Goal: Transaction & Acquisition: Book appointment/travel/reservation

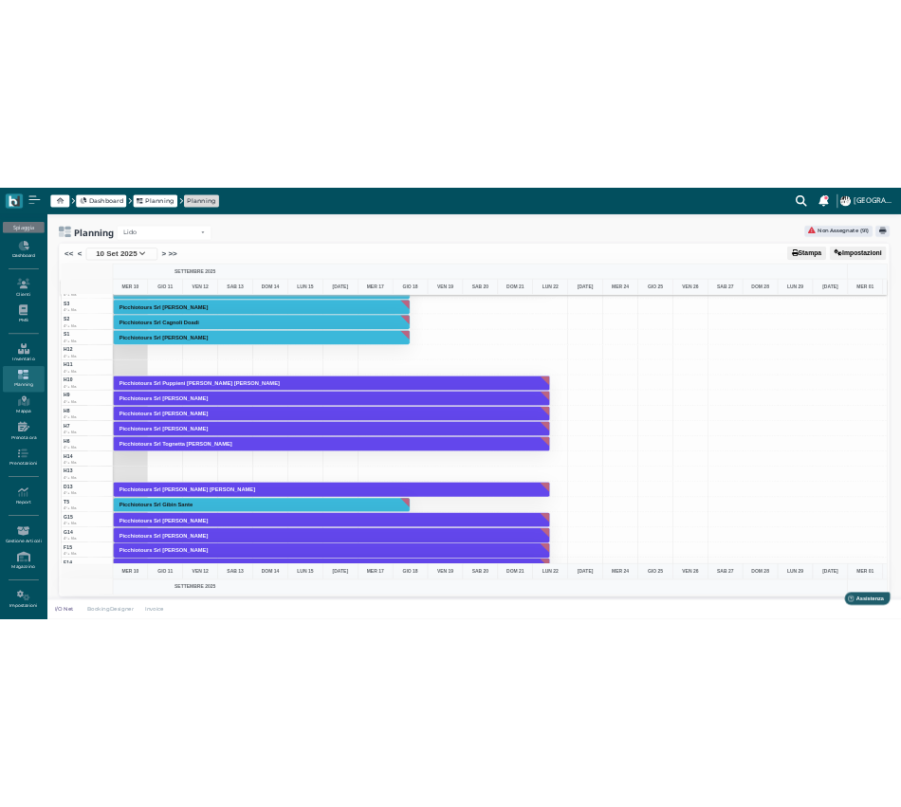
scroll to position [5201, 0]
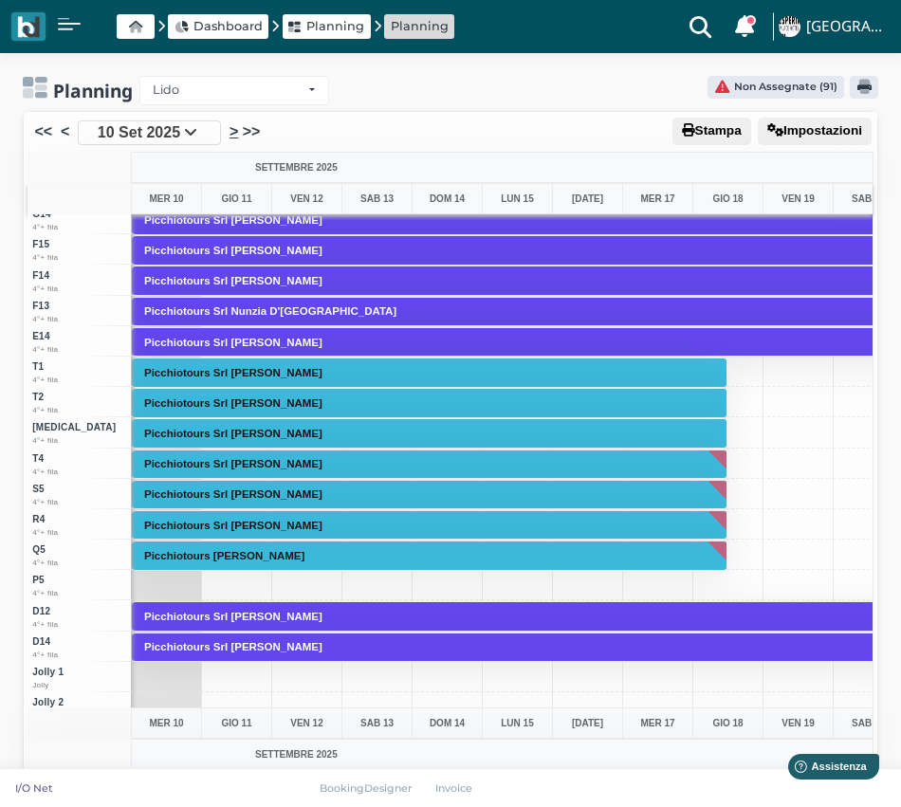
click at [234, 129] on link ">" at bounding box center [234, 131] width 9 height 23
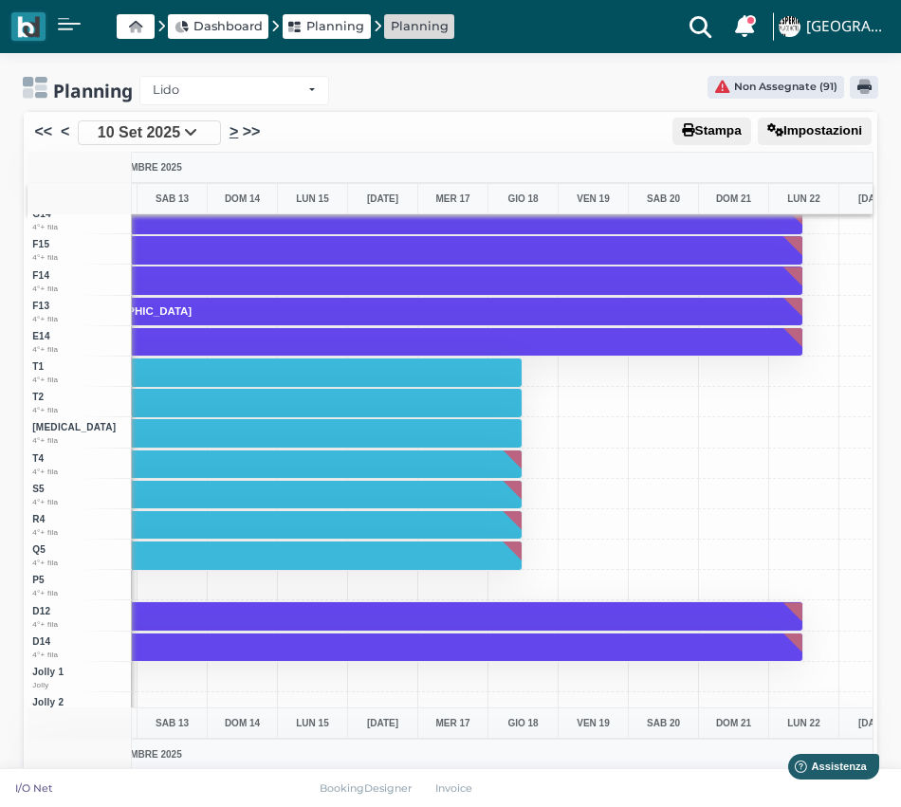
scroll to position [0, 282]
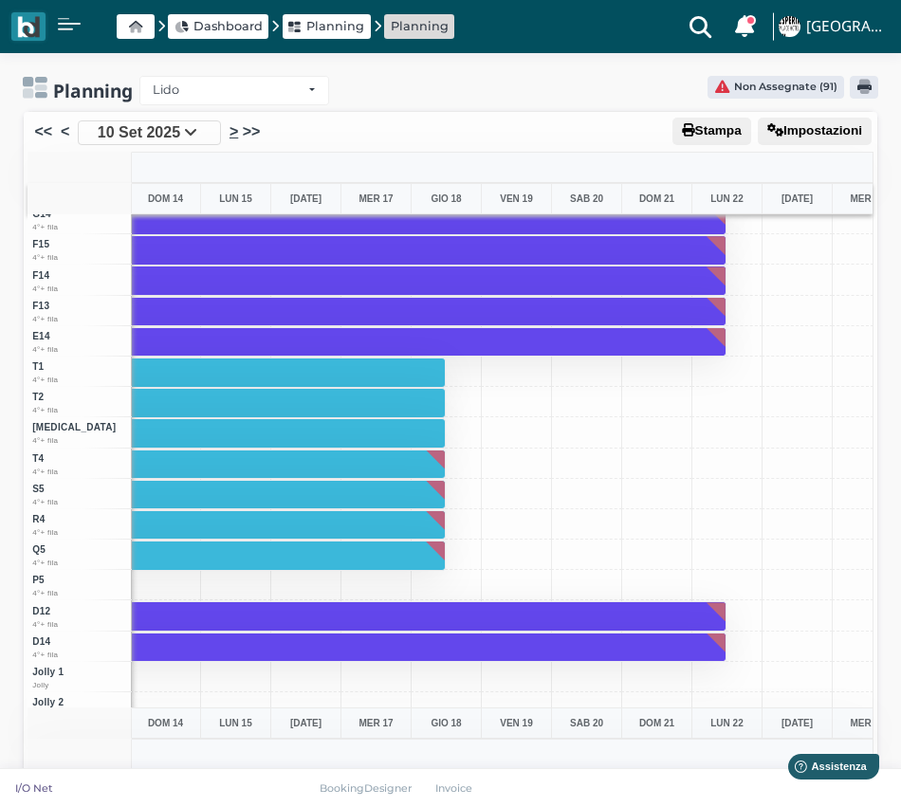
click at [234, 129] on link ">" at bounding box center [234, 131] width 9 height 23
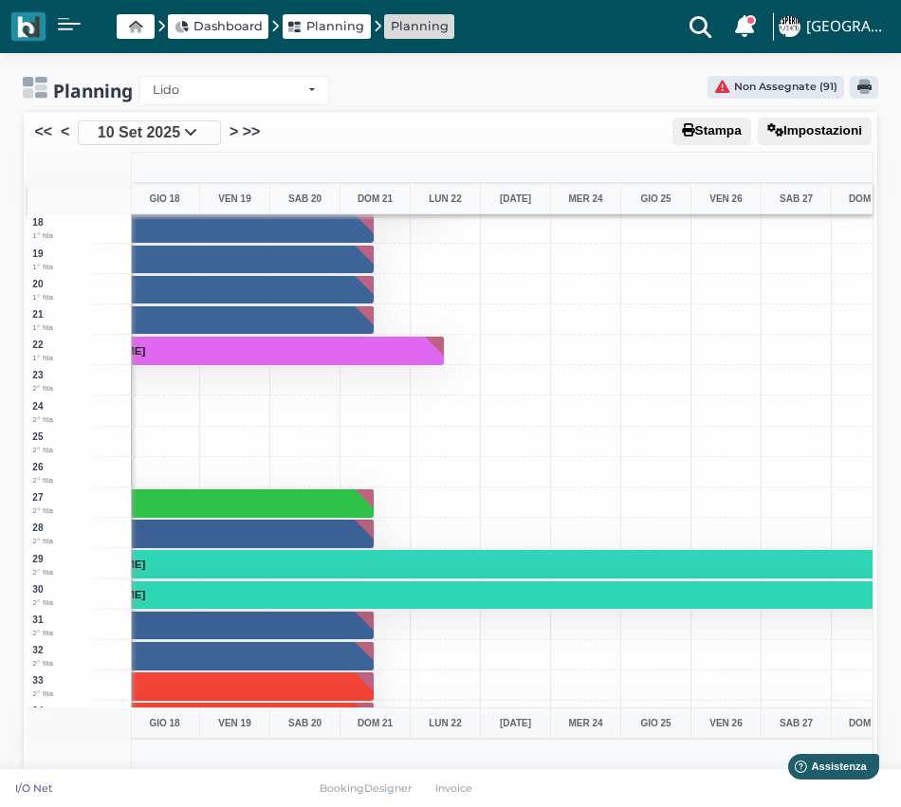
scroll to position [0, 563]
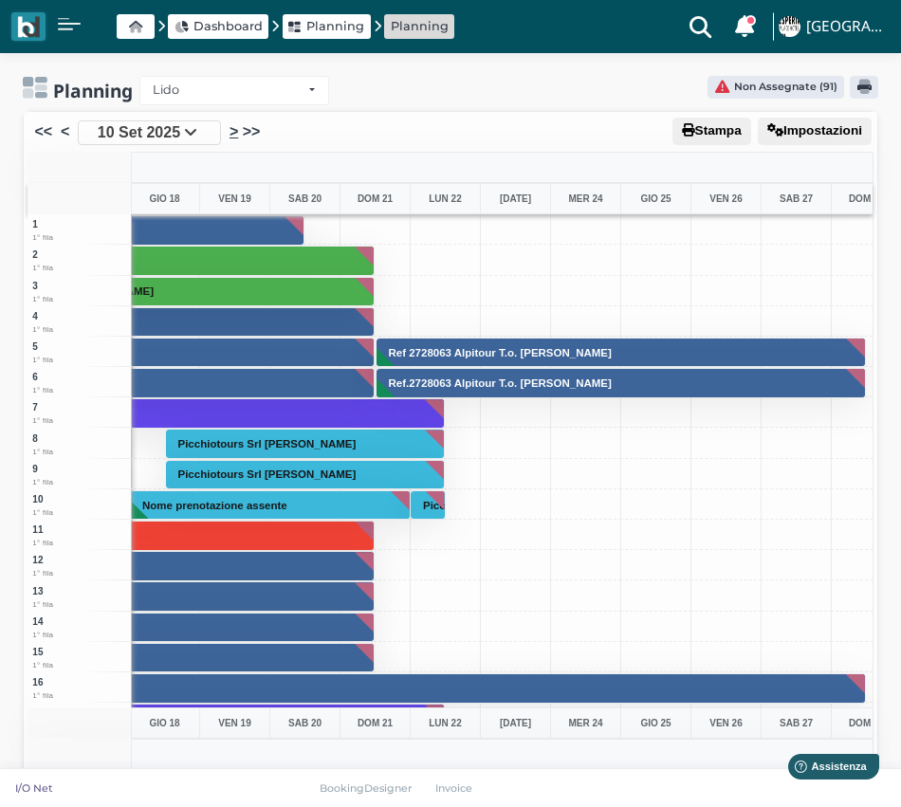
click at [234, 131] on link ">" at bounding box center [234, 131] width 9 height 23
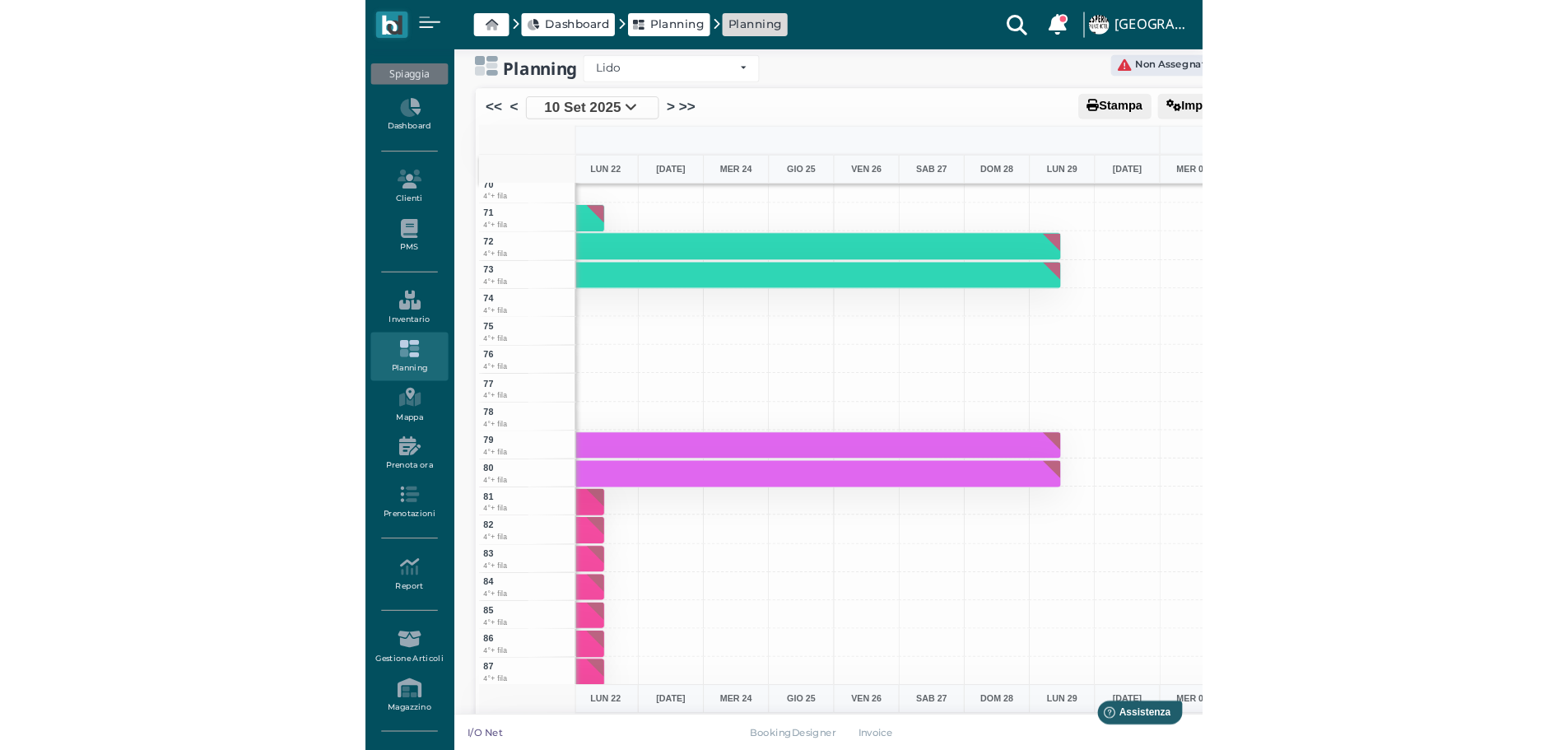
scroll to position [0, 0]
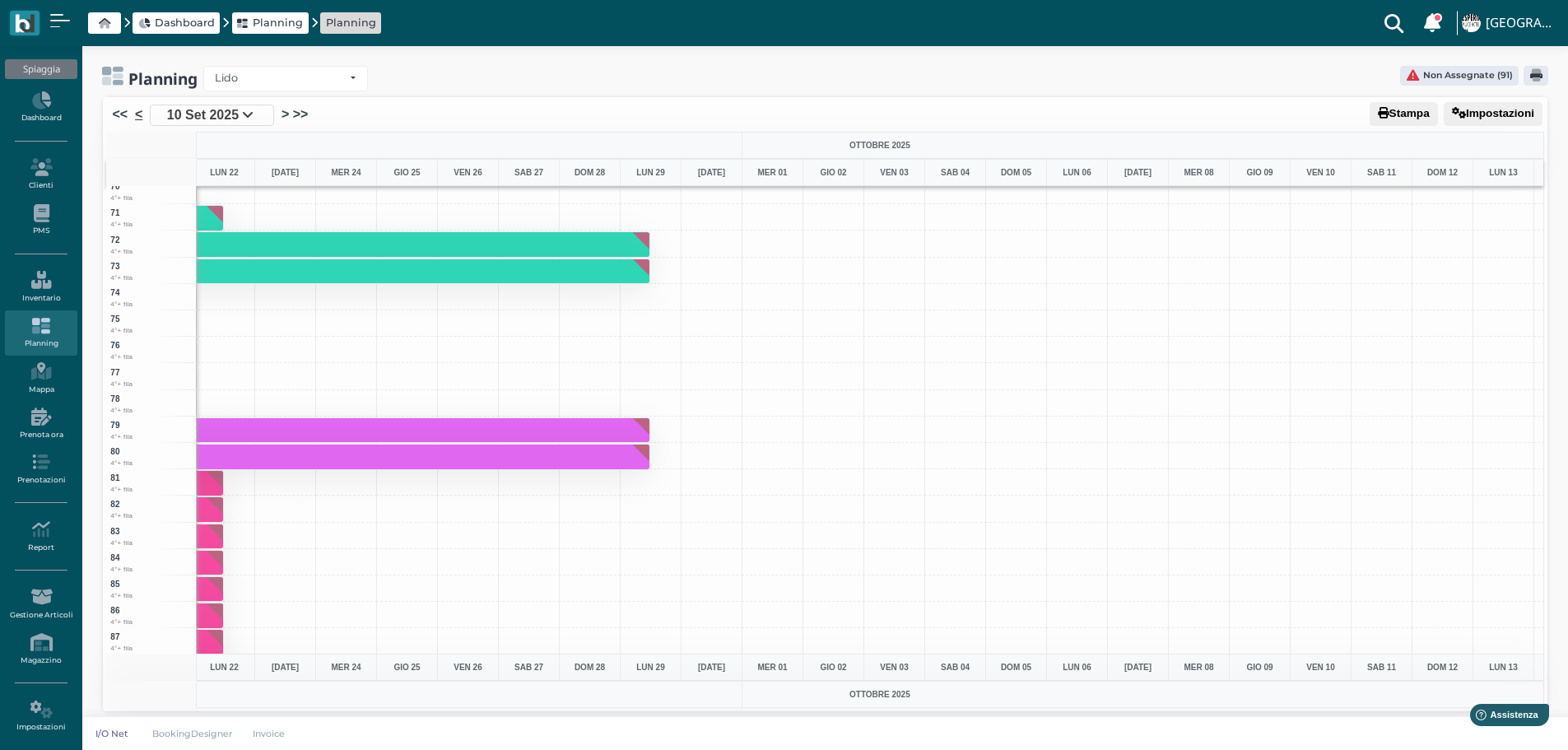
click at [135, 113] on link "<" at bounding box center [139, 114] width 8 height 20
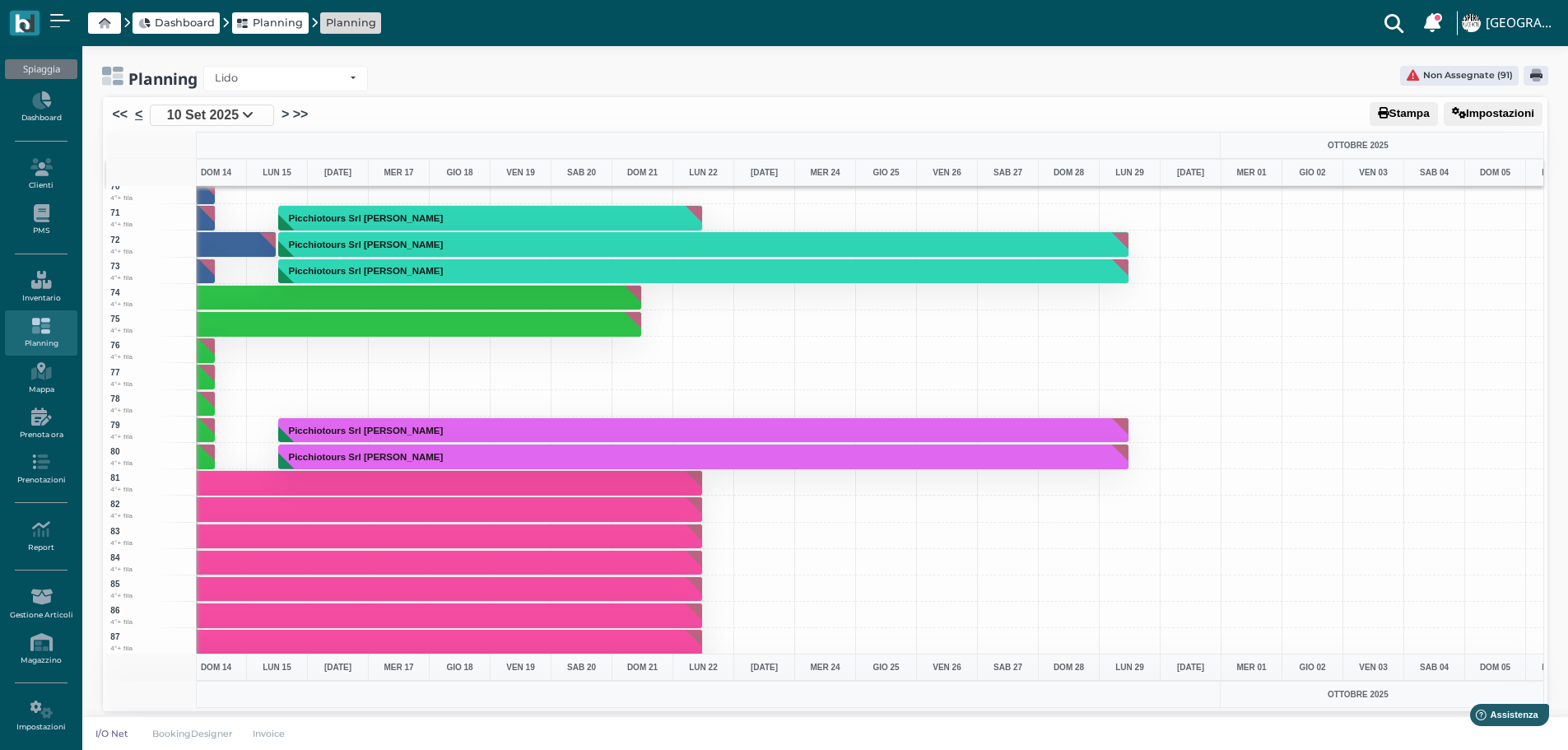
click at [135, 113] on link "<" at bounding box center [139, 114] width 8 height 20
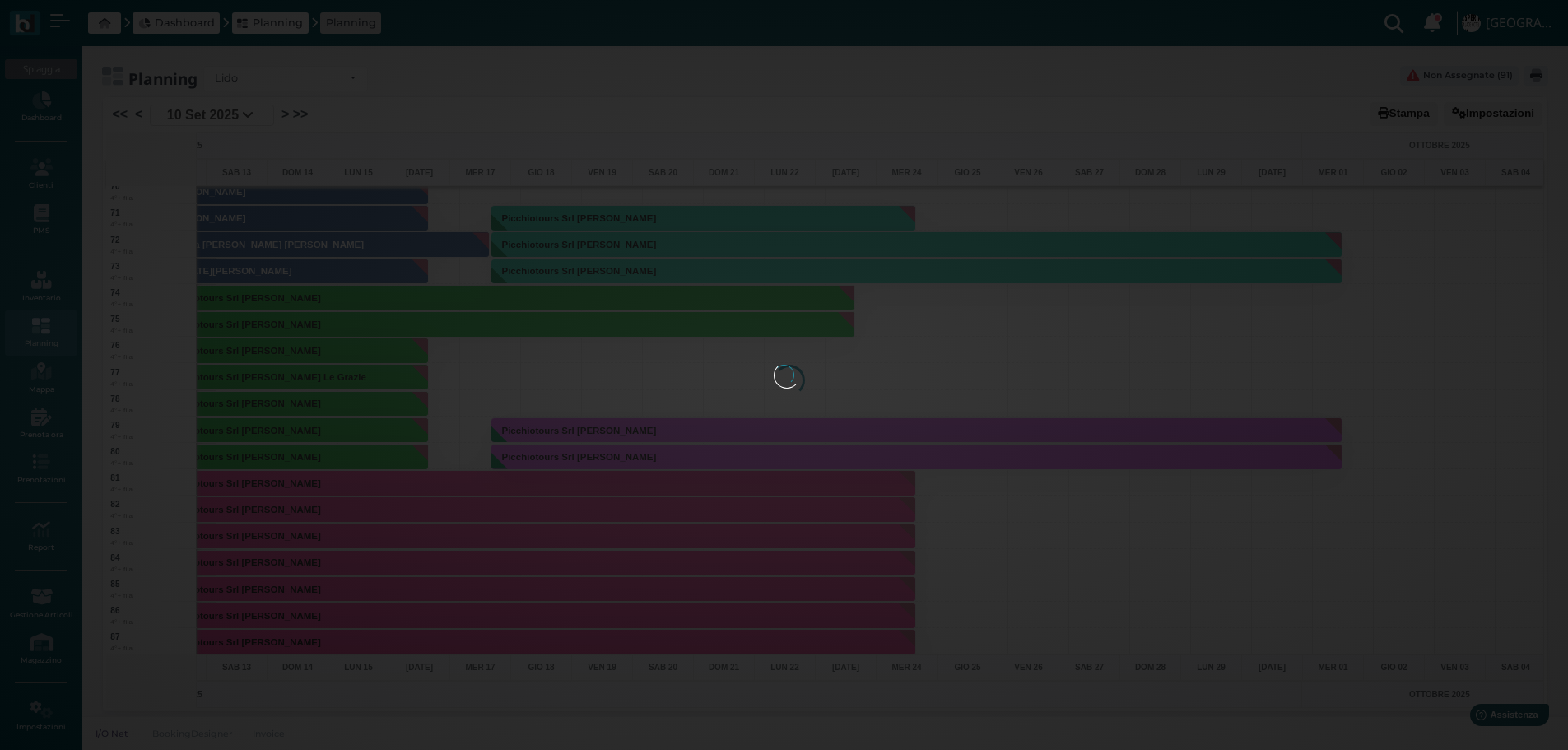
scroll to position [0, 60]
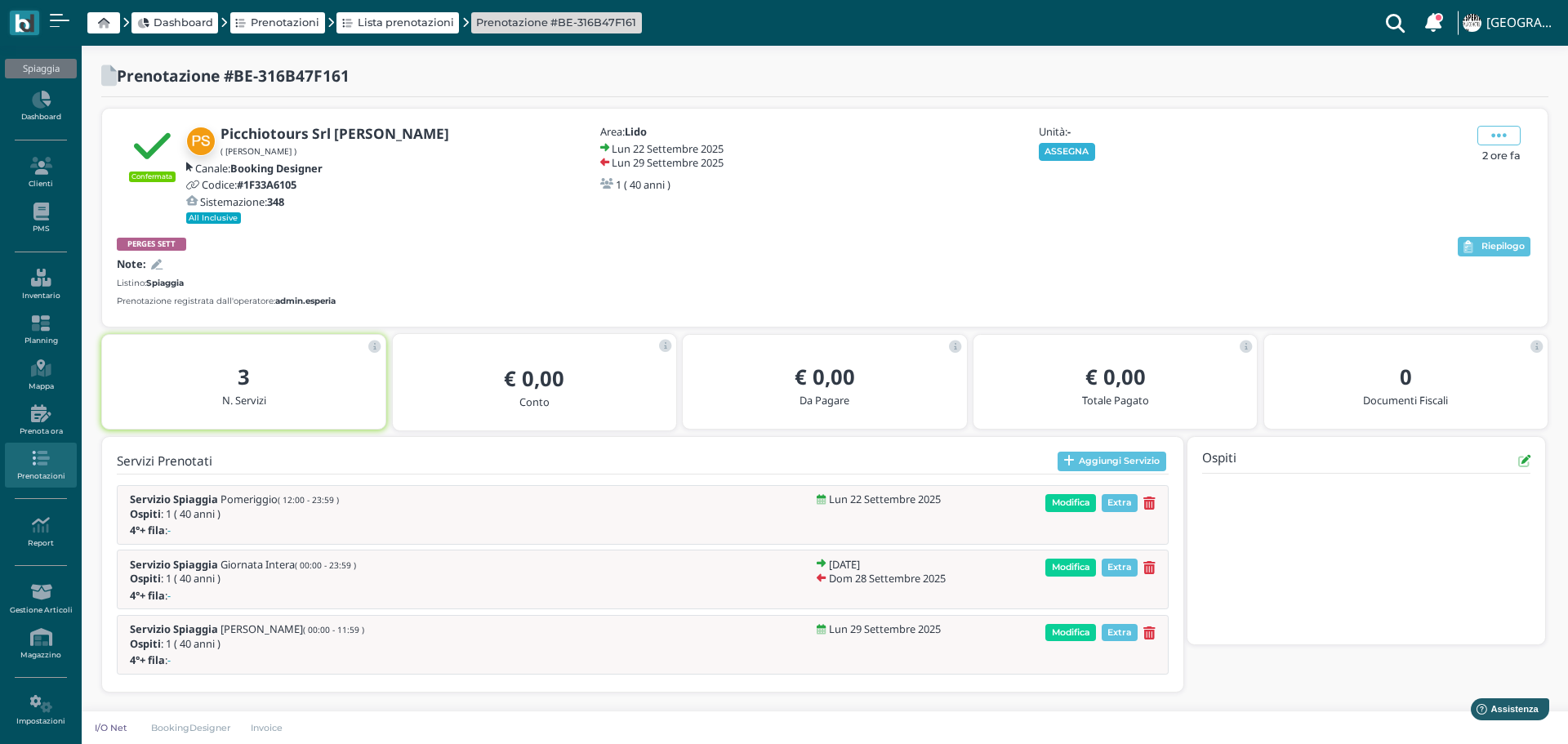
click at [1072, 152] on button "ASSEGNA" at bounding box center [1067, 152] width 56 height 18
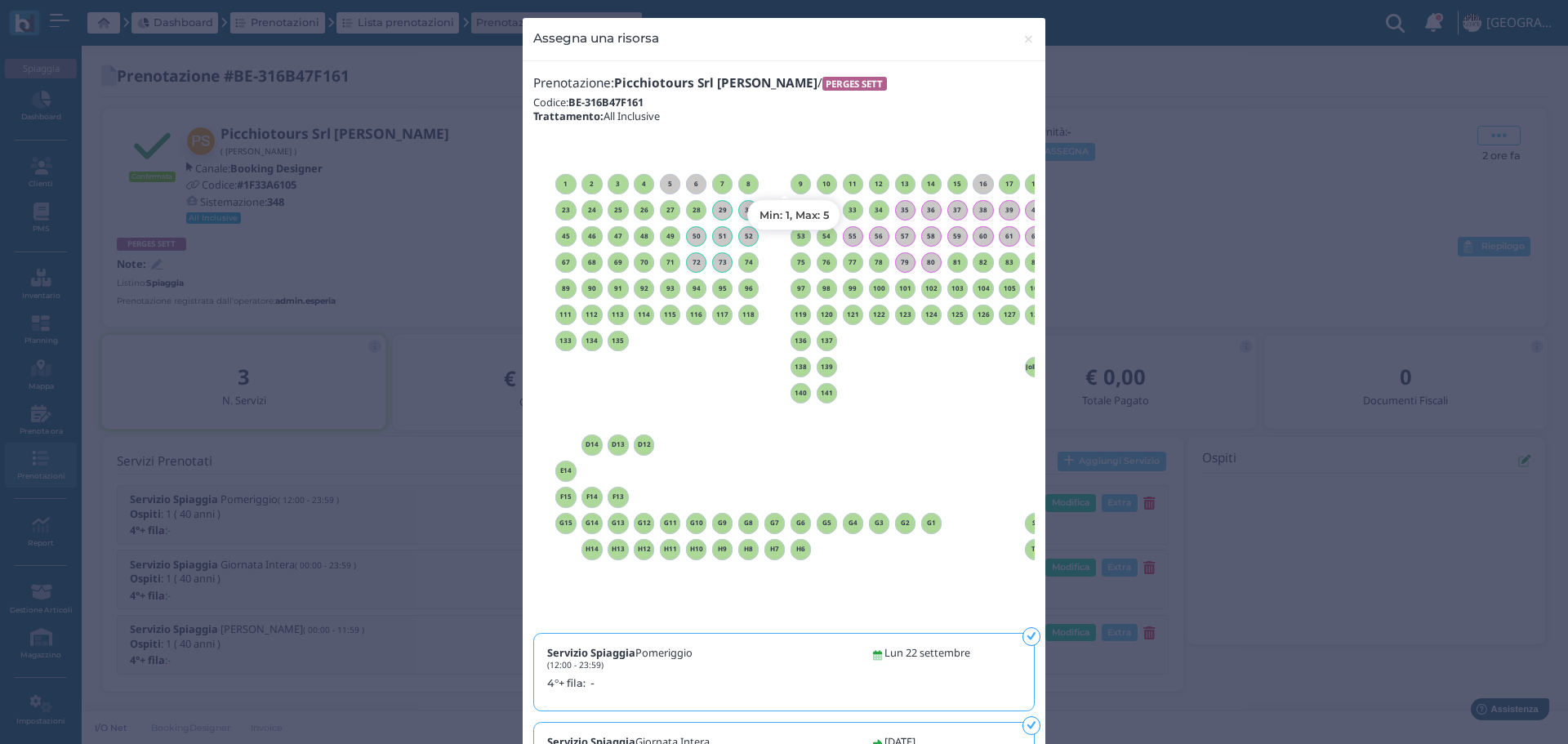
click at [790, 184] on h6 "9" at bounding box center [801, 184] width 22 height 8
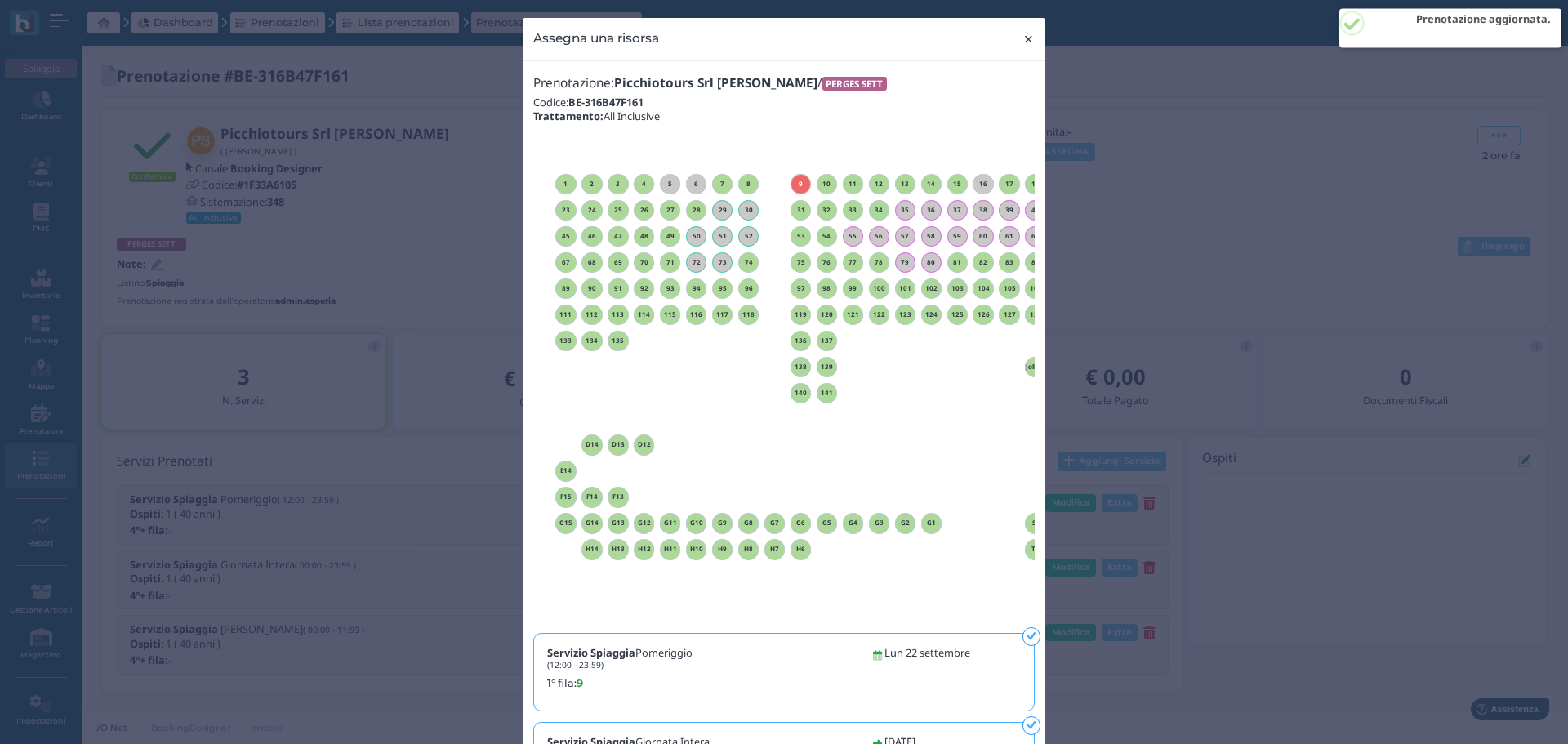
drag, startPoint x: 1021, startPoint y: 42, endPoint x: 1004, endPoint y: 9, distance: 37.1
click at [1023, 36] on span "×" at bounding box center [1029, 39] width 12 height 22
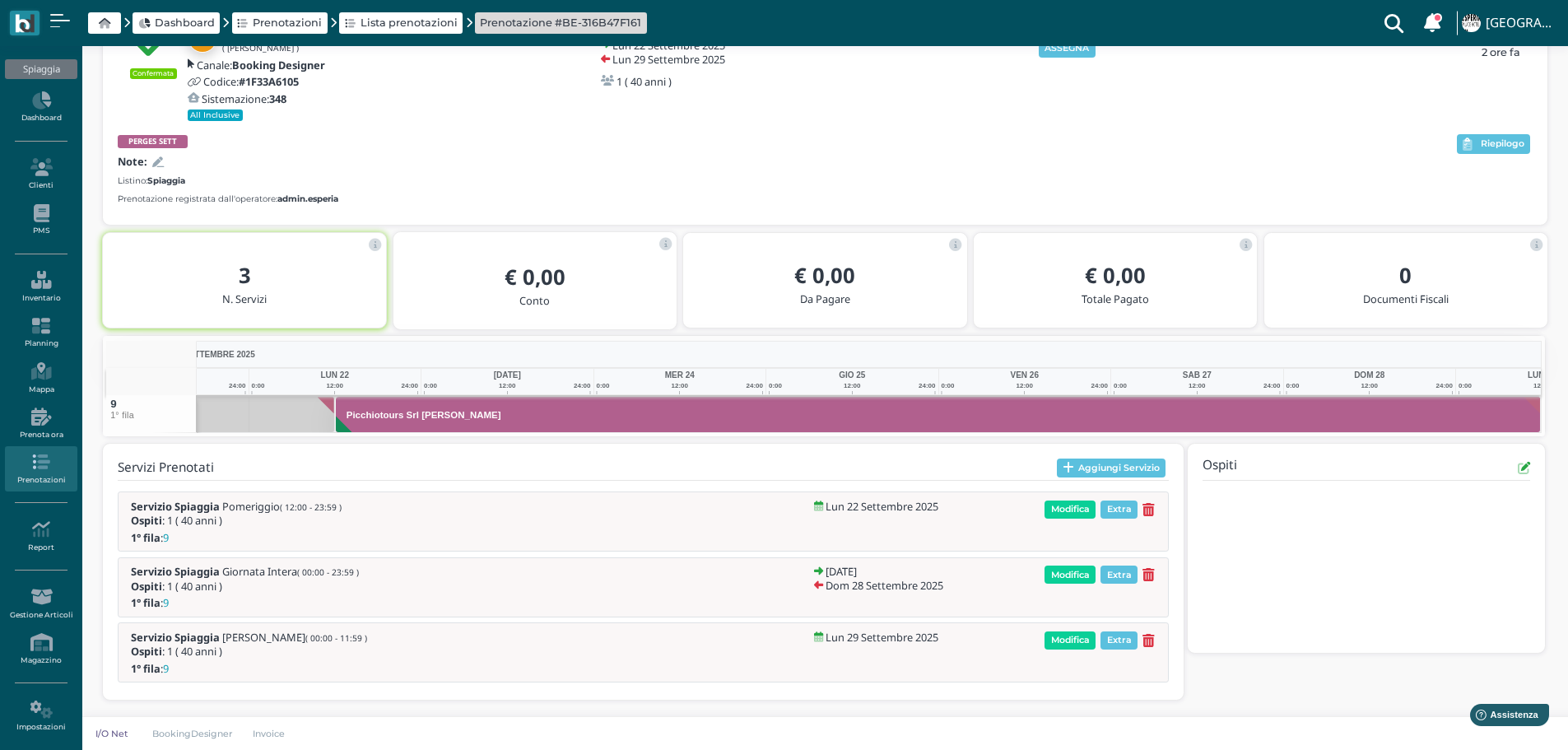
click at [161, 161] on icon at bounding box center [157, 162] width 11 height 10
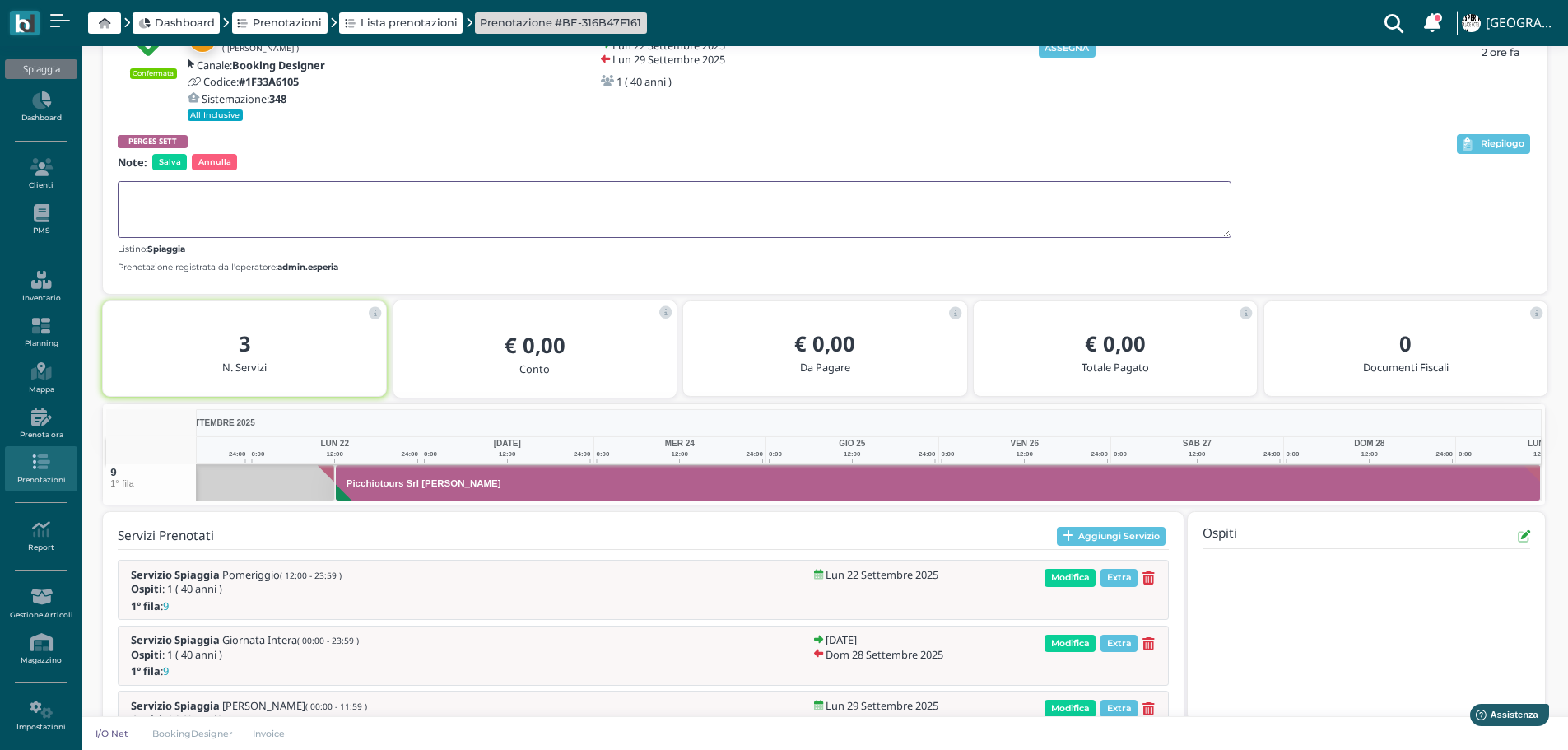
click at [175, 196] on textarea at bounding box center [674, 209] width 1113 height 56
type textarea "OBR CONDIVISO CON DUS VISENTIN"
drag, startPoint x: 166, startPoint y: 155, endPoint x: 177, endPoint y: 150, distance: 12.1
click at [166, 155] on span "Salva" at bounding box center [169, 161] width 35 height 16
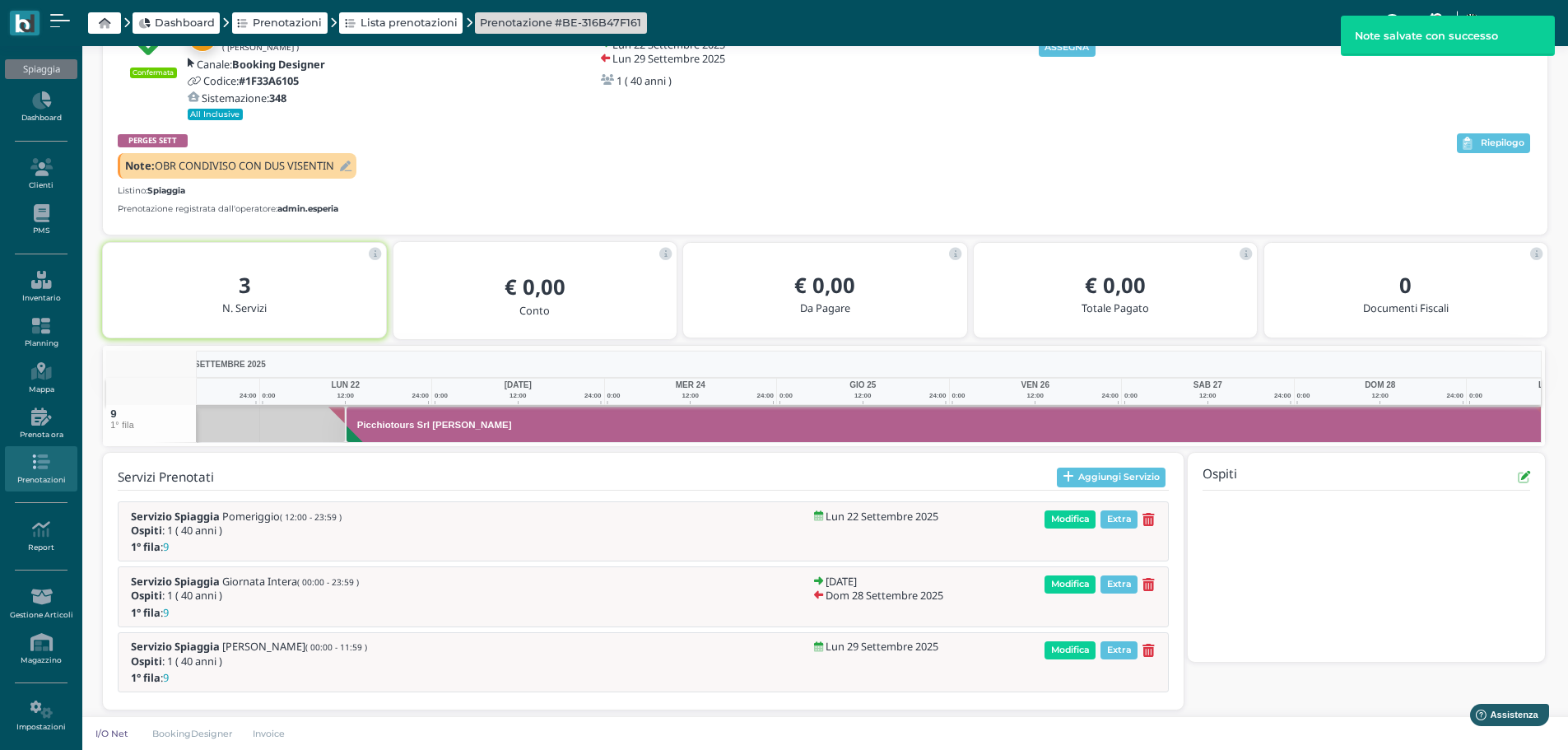
scroll to position [0, 120]
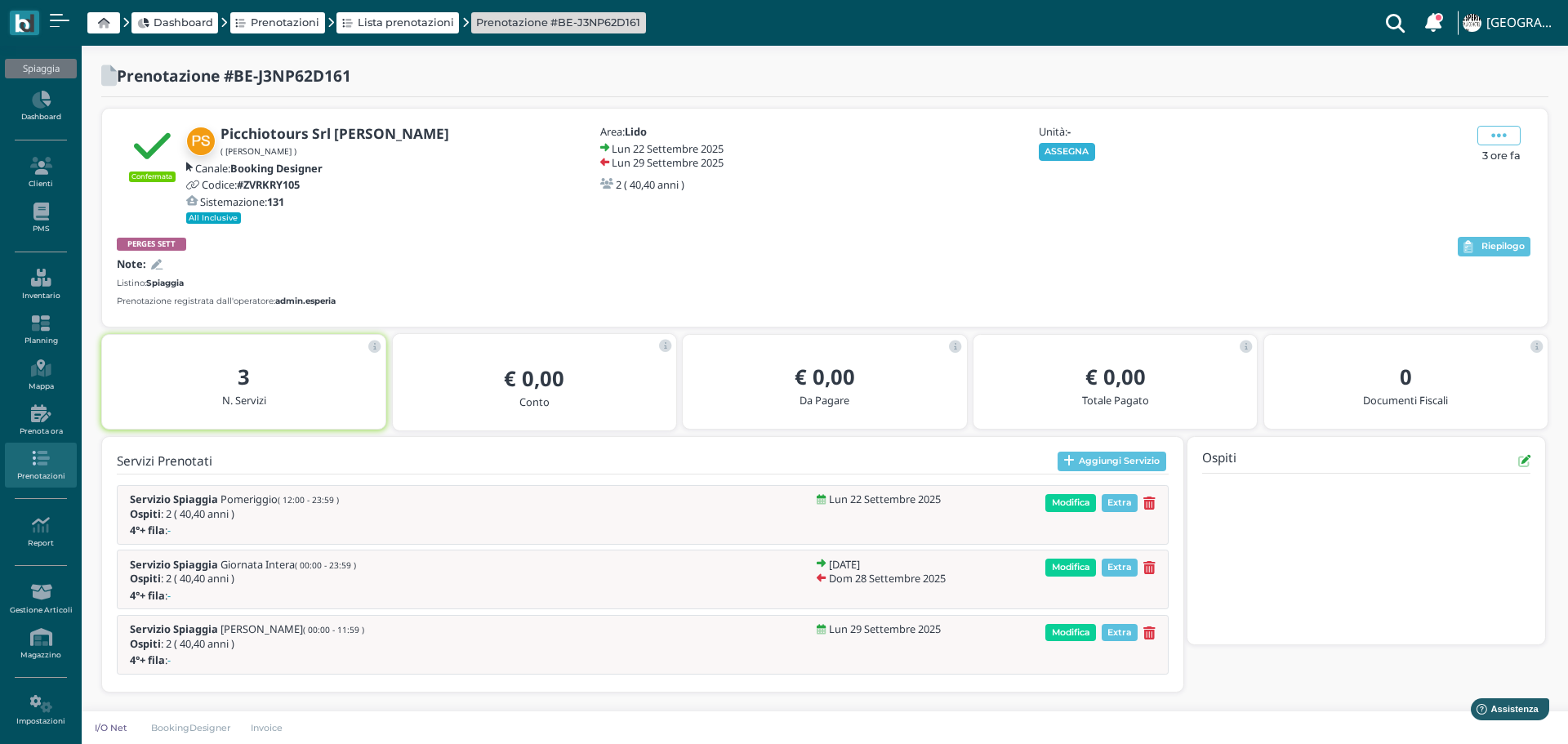
click at [1071, 157] on button "ASSEGNA" at bounding box center [1067, 152] width 56 height 18
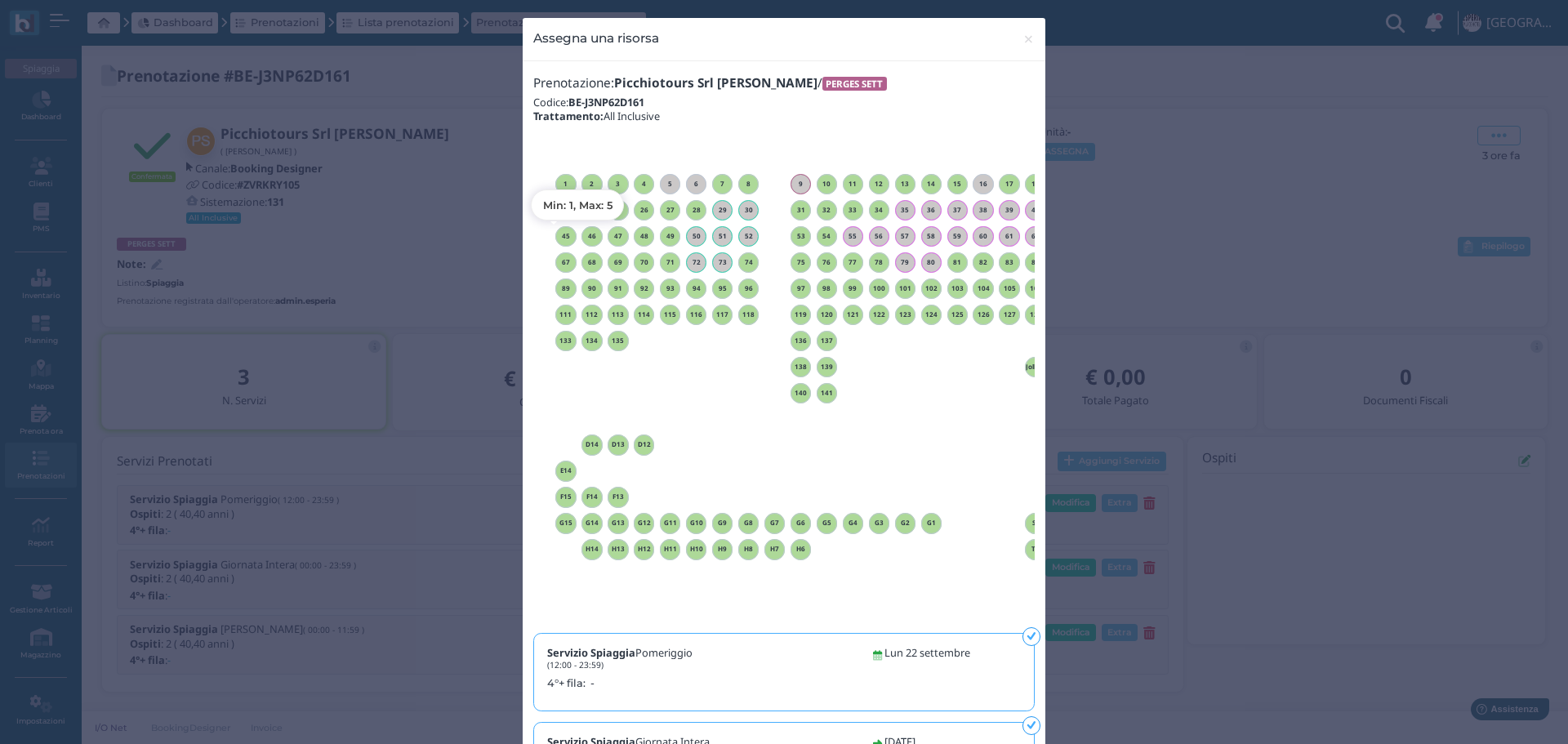
click at [561, 233] on h6 "45" at bounding box center [566, 236] width 22 height 8
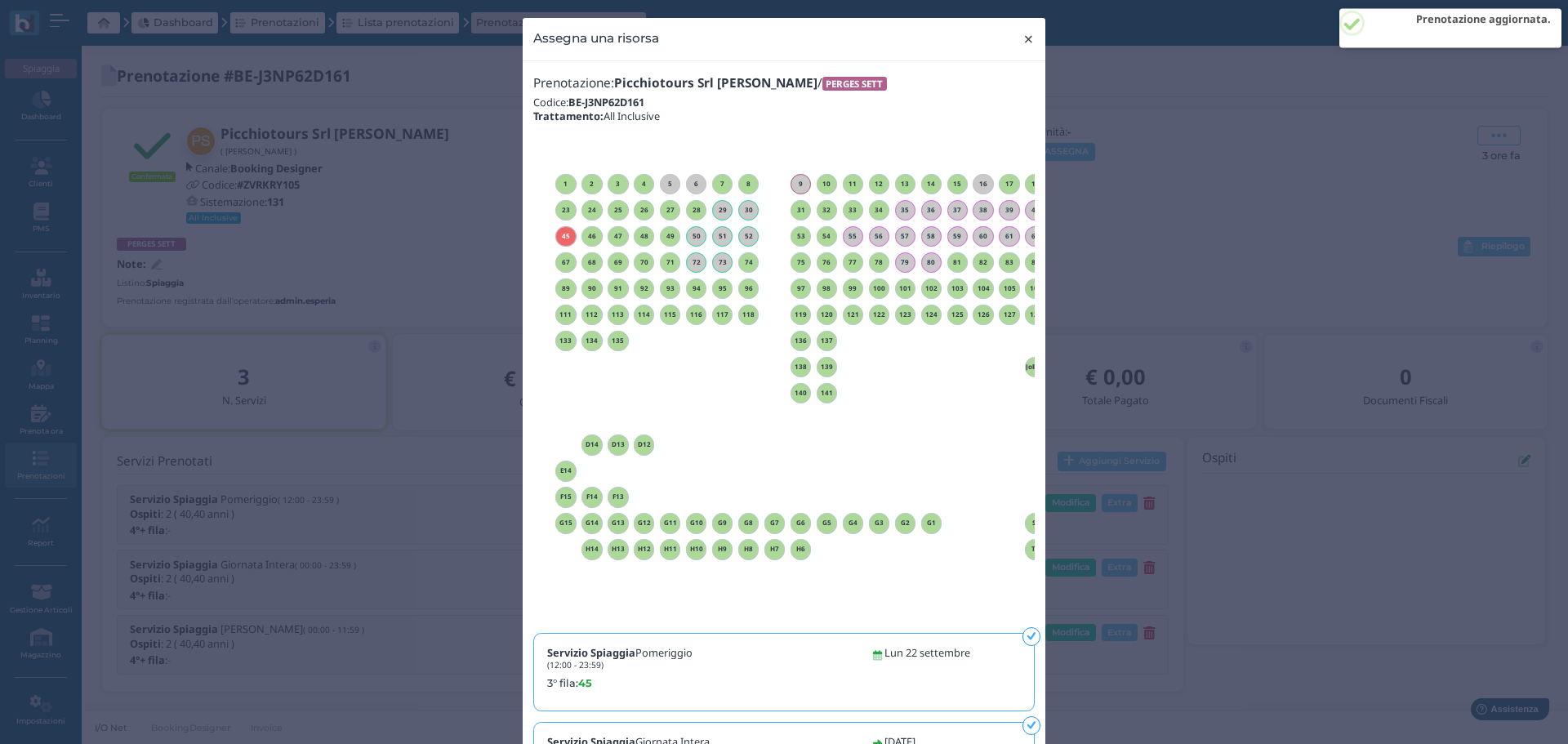
click at [1028, 40] on span "×" at bounding box center [1029, 39] width 12 height 22
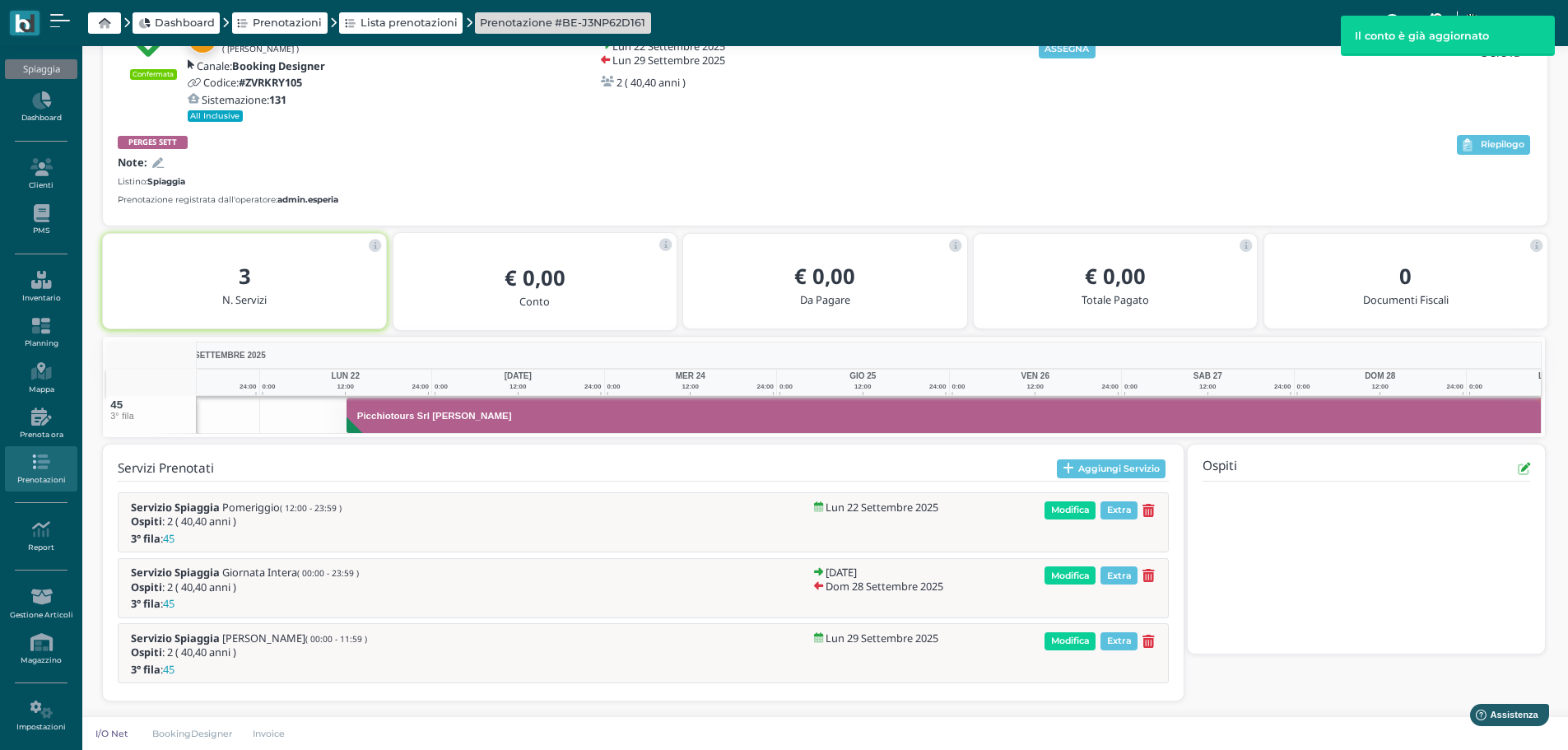
scroll to position [0, 120]
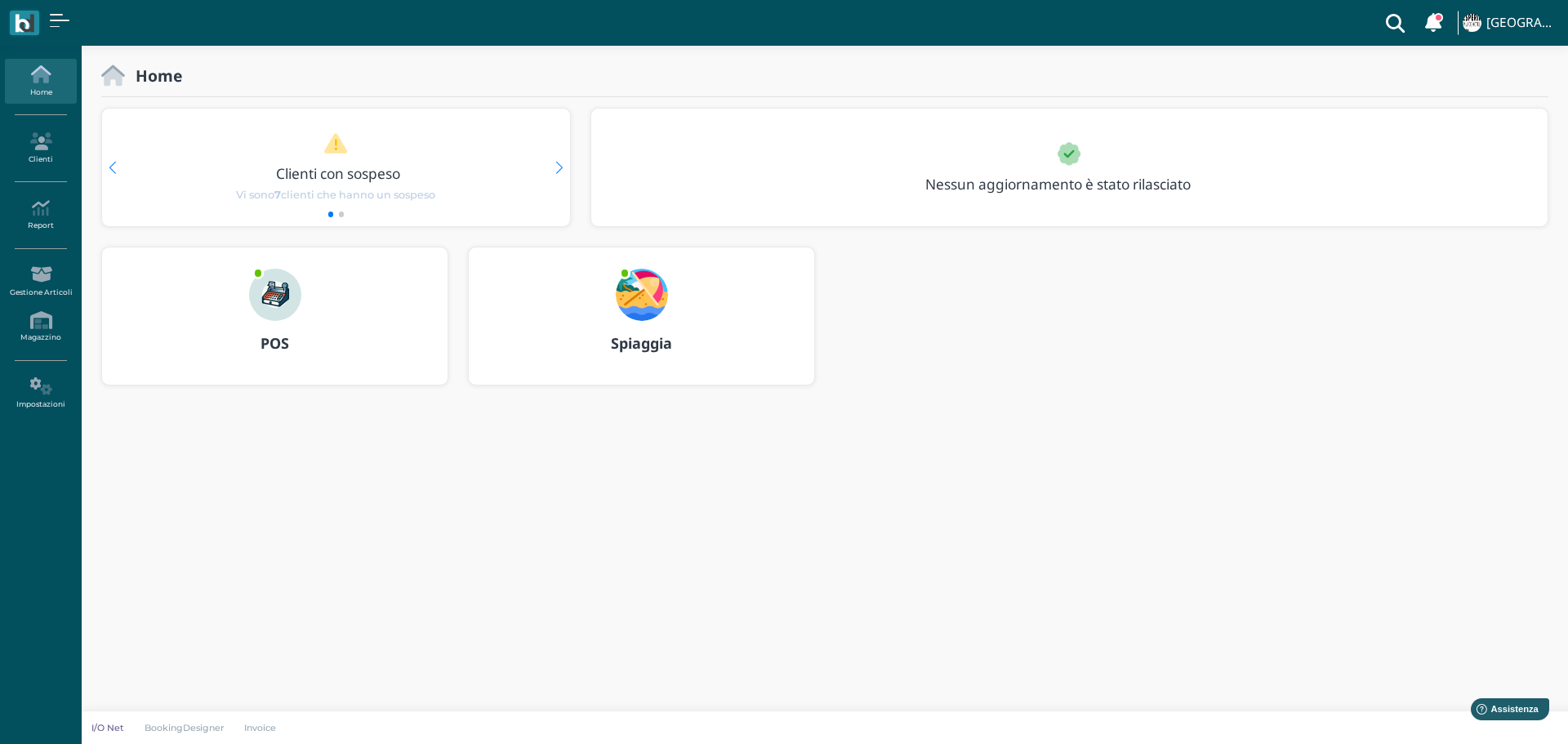
click at [649, 301] on img at bounding box center [641, 294] width 53 height 53
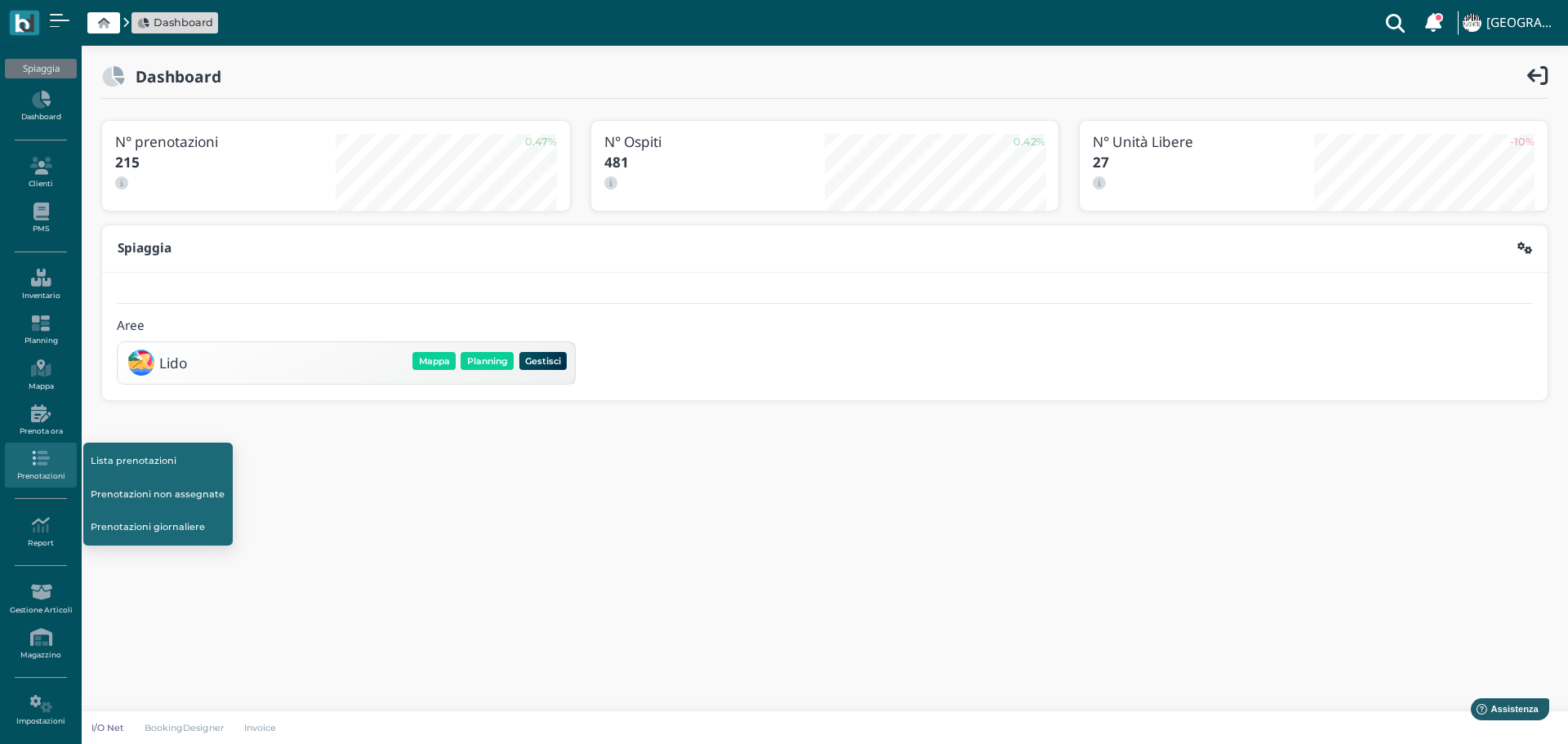
click at [149, 488] on link "Prenotazioni non assegnate" at bounding box center [158, 494] width 150 height 31
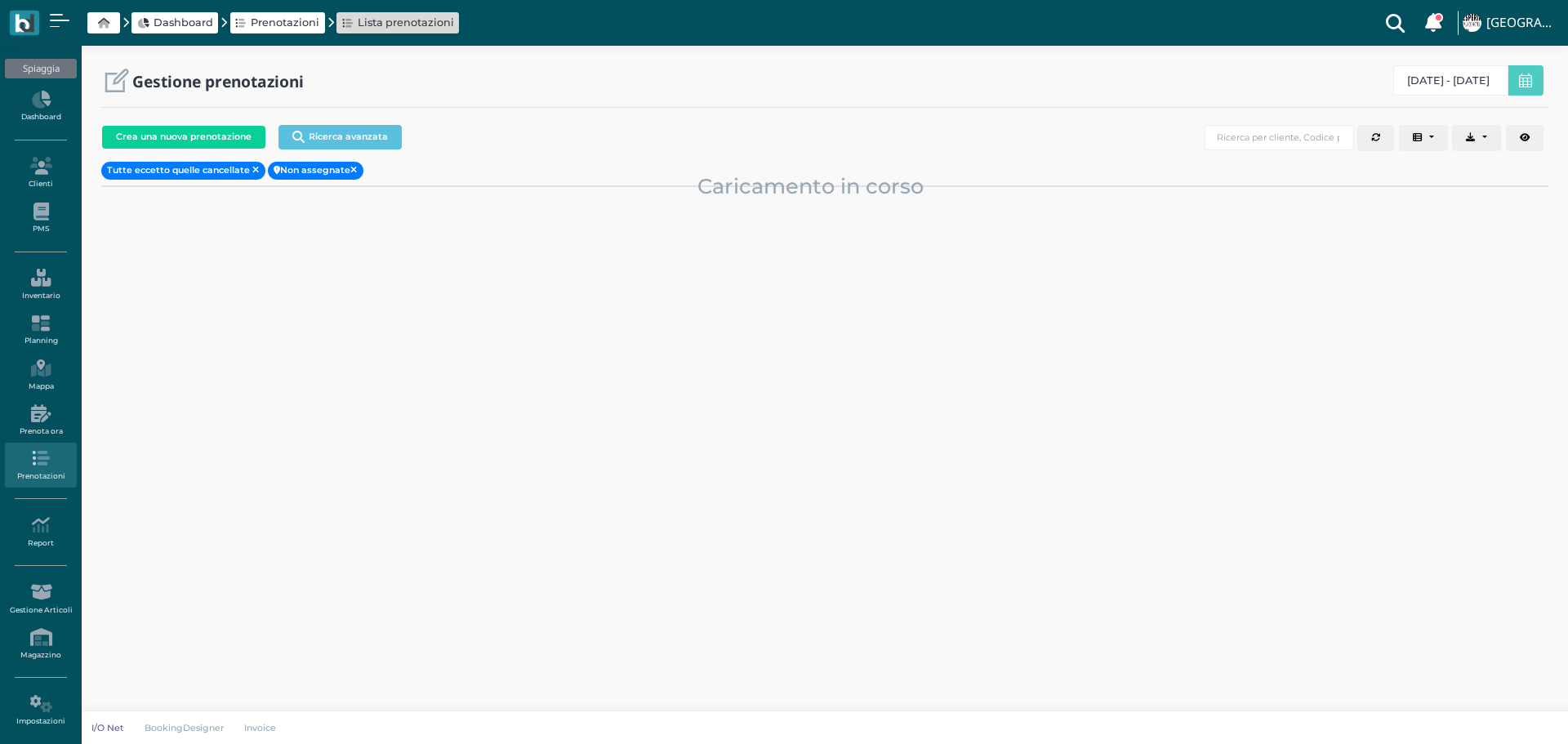
select select "0"
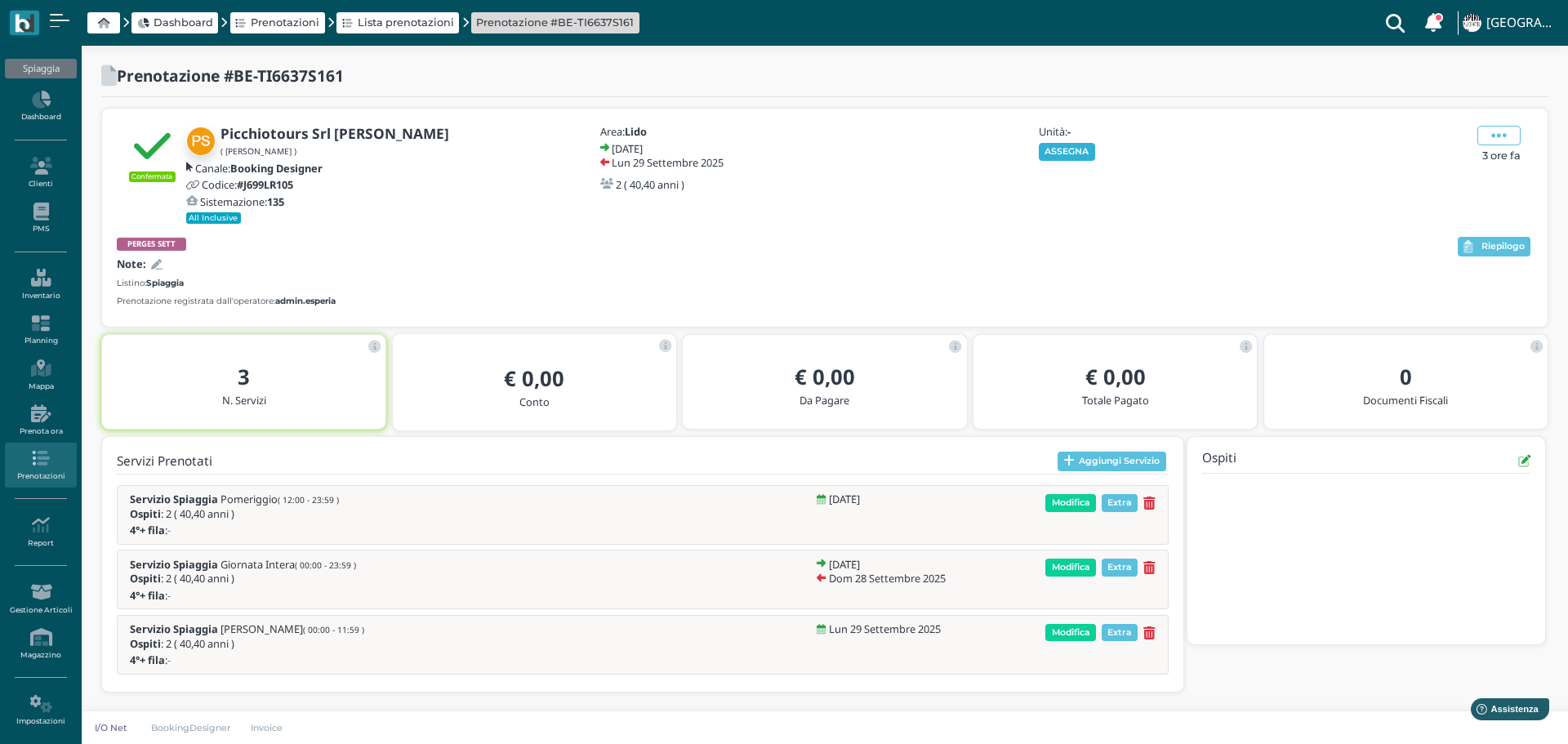
click at [1066, 143] on button "ASSEGNA" at bounding box center [1067, 152] width 56 height 18
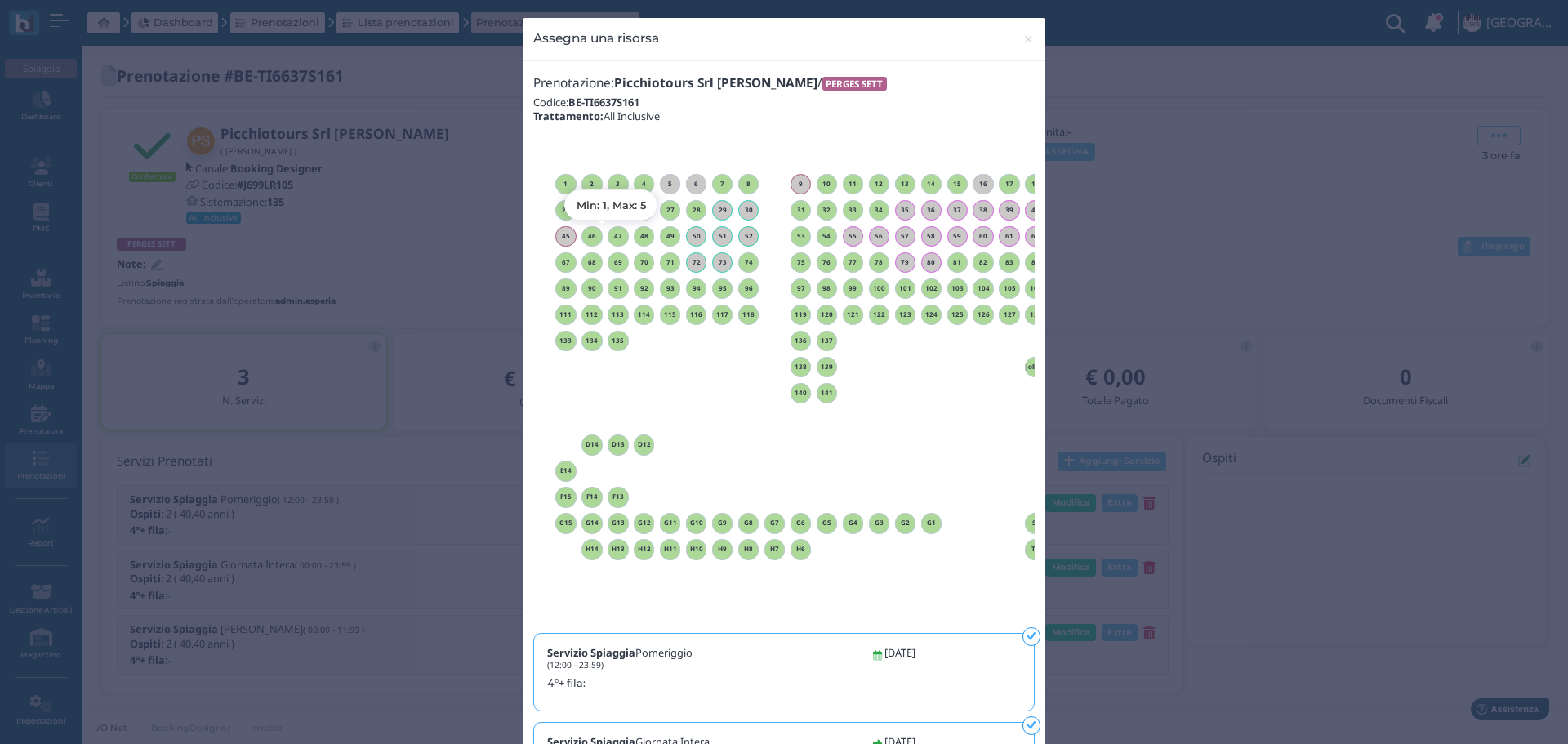
click at [614, 236] on h6 "47" at bounding box center [618, 236] width 22 height 8
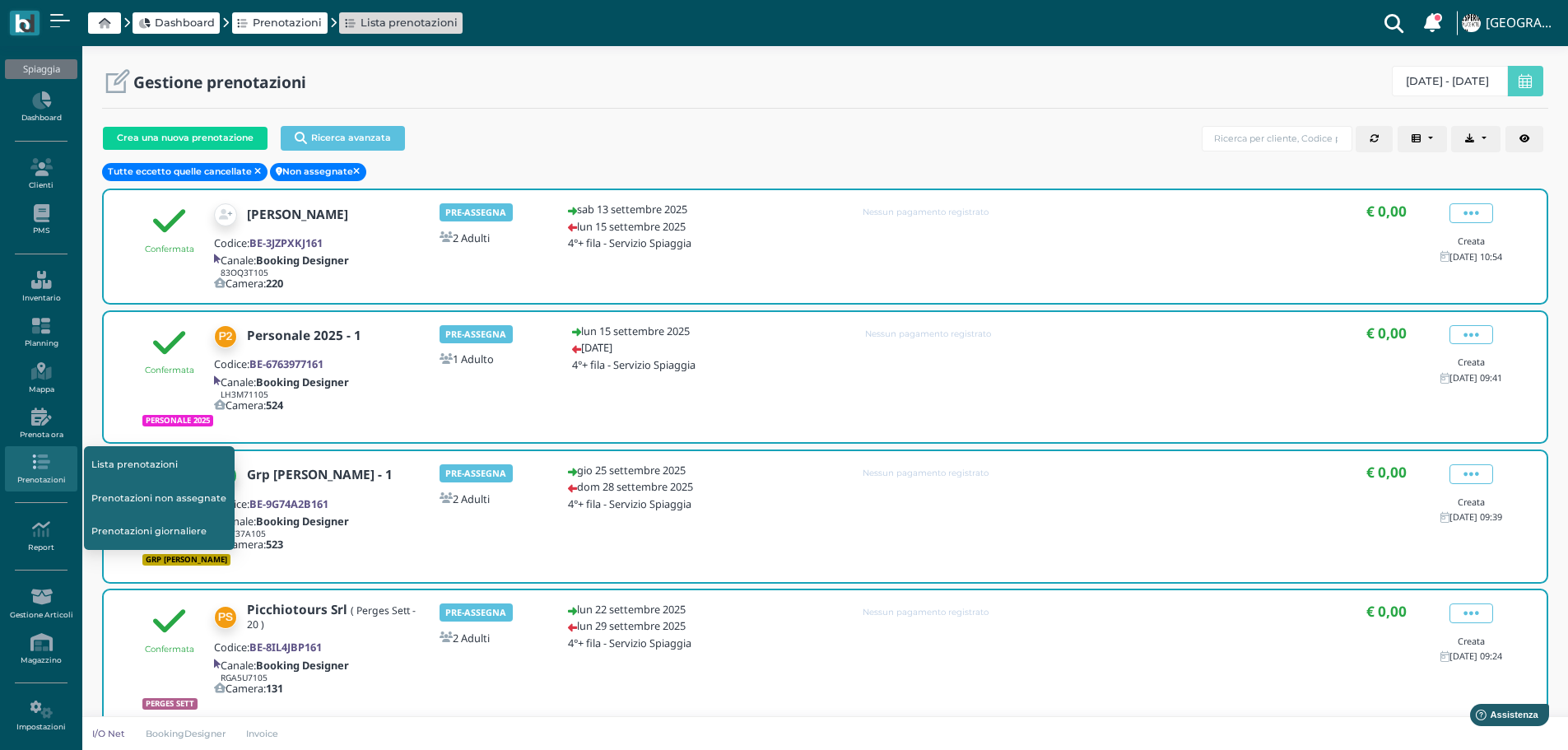
click at [154, 465] on link "Lista prenotazioni" at bounding box center [160, 464] width 151 height 31
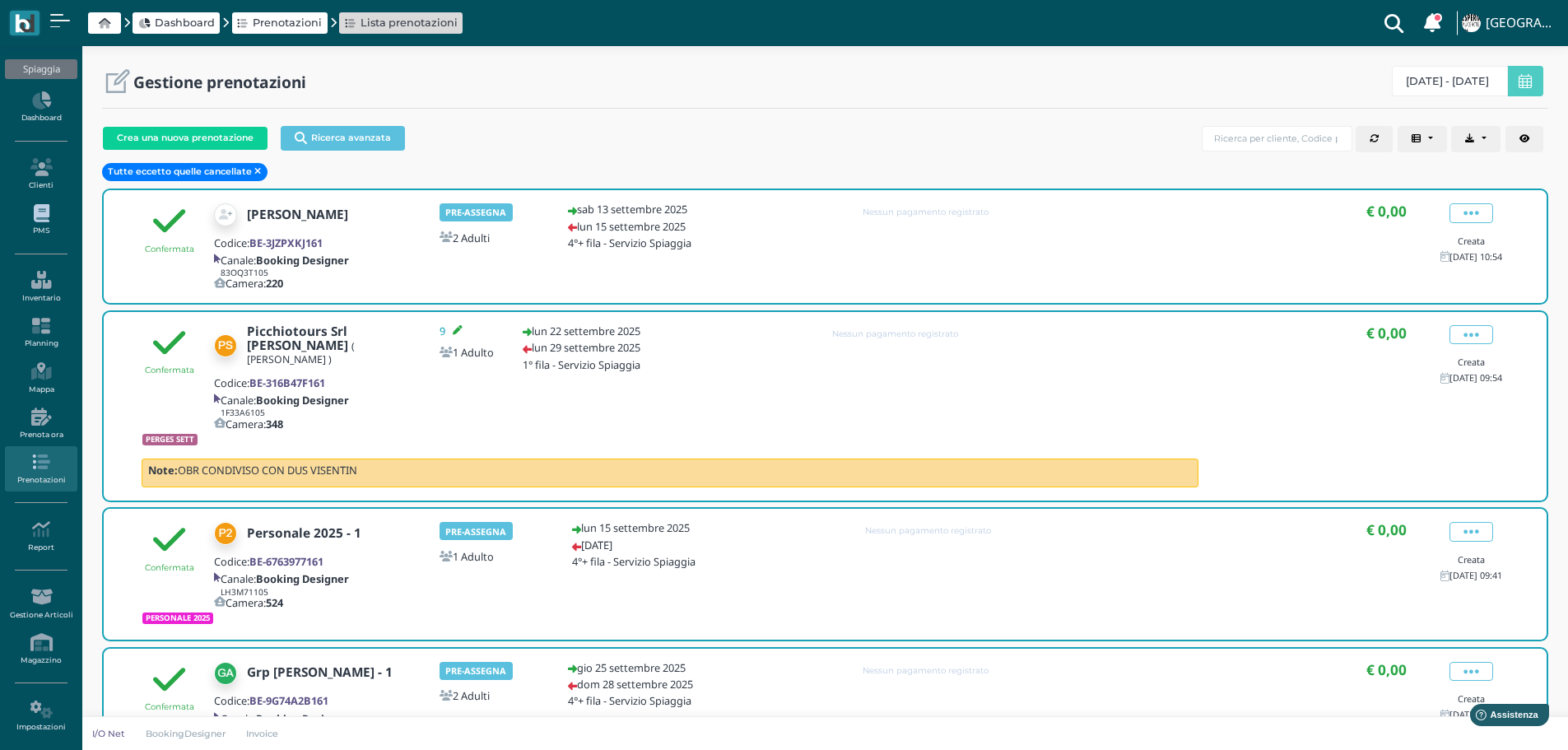
click at [52, 225] on link "PMS" at bounding box center [41, 220] width 72 height 45
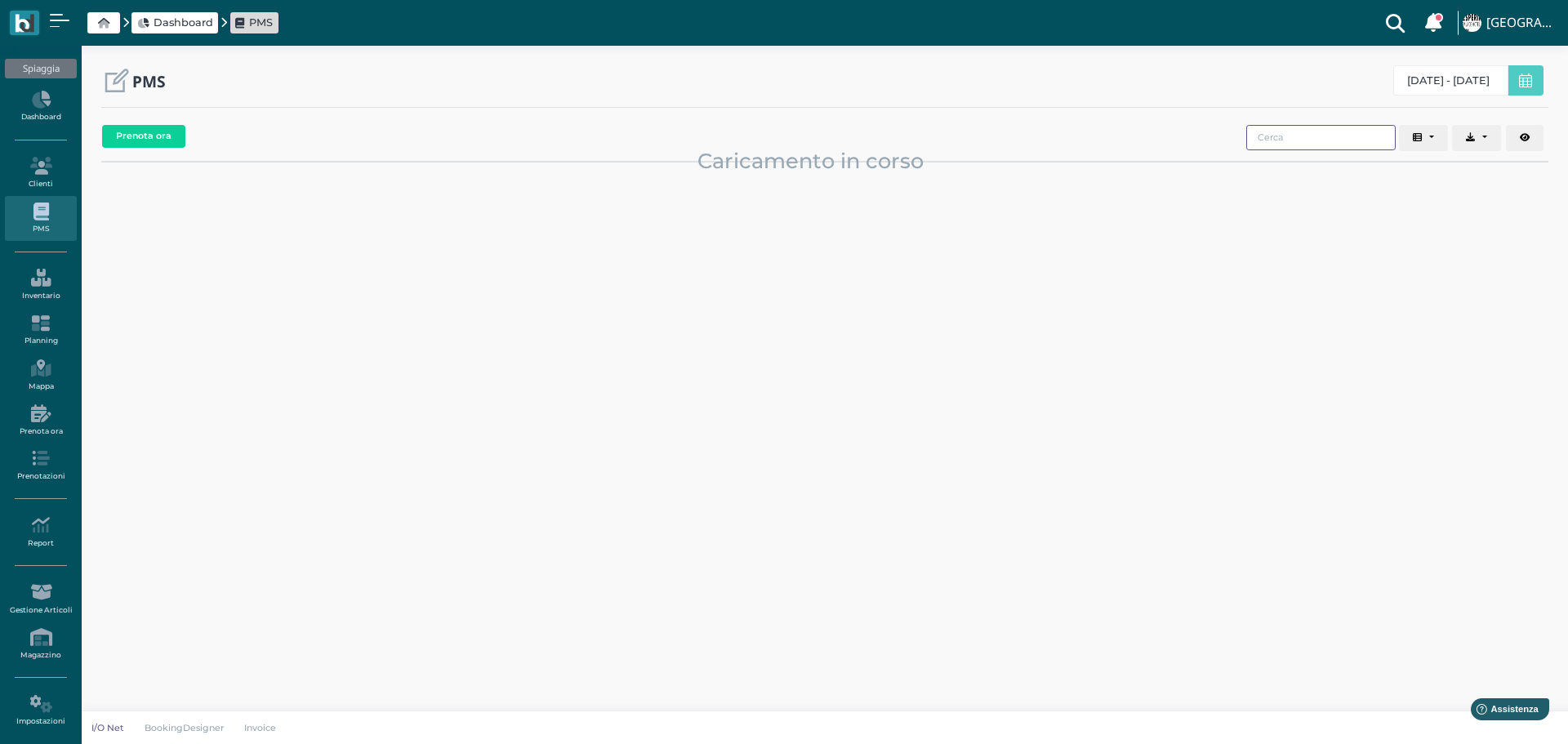
click at [1342, 145] on input "search" at bounding box center [1322, 137] width 150 height 25
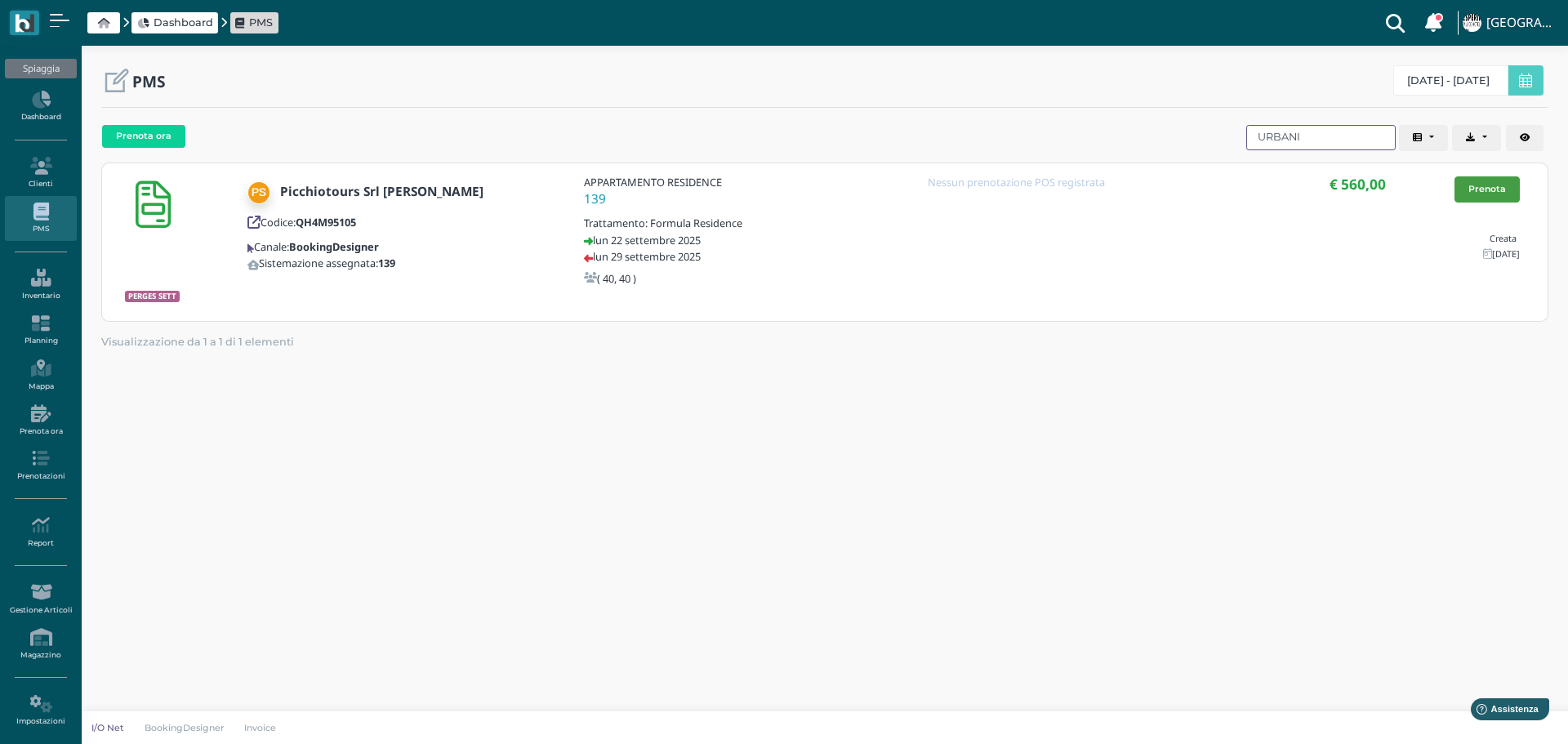
type input "URBANI"
click at [1491, 185] on link "Prenota" at bounding box center [1487, 189] width 65 height 26
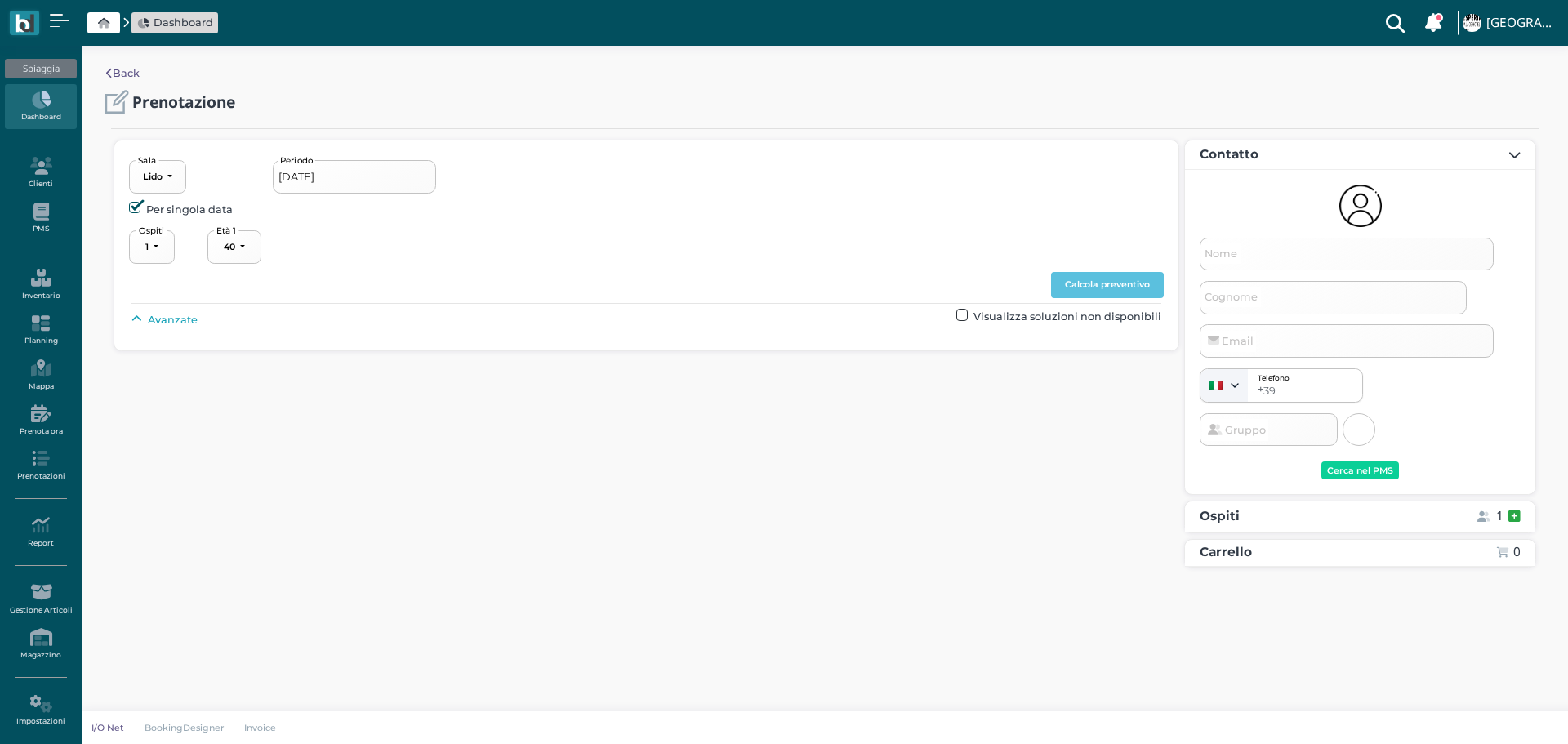
select select "40"
type input "[DATE] - [DATE]"
select select "2"
type input "Picchiotours Srl [PERSON_NAME]"
type input "info@picchiotours.it"
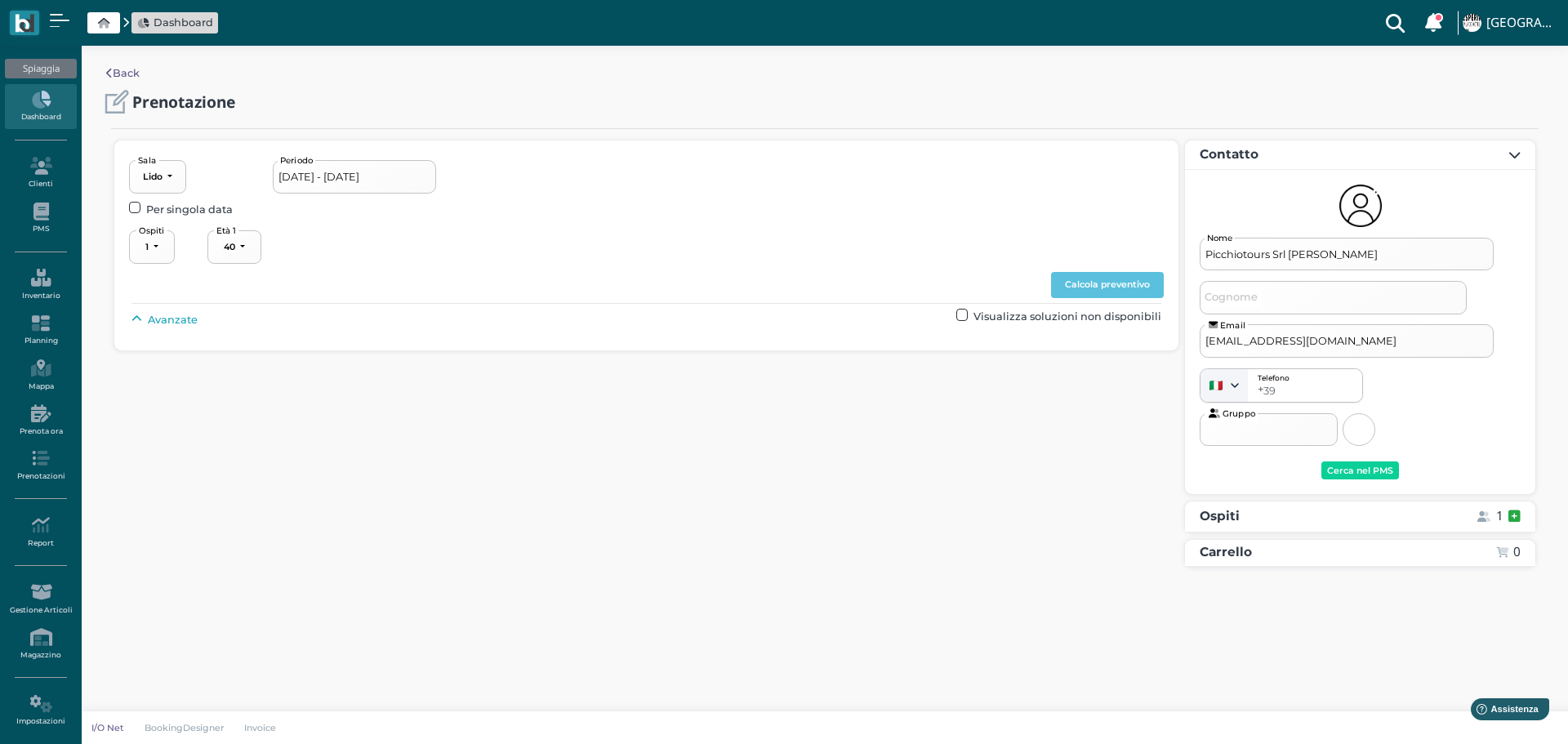
select select "40"
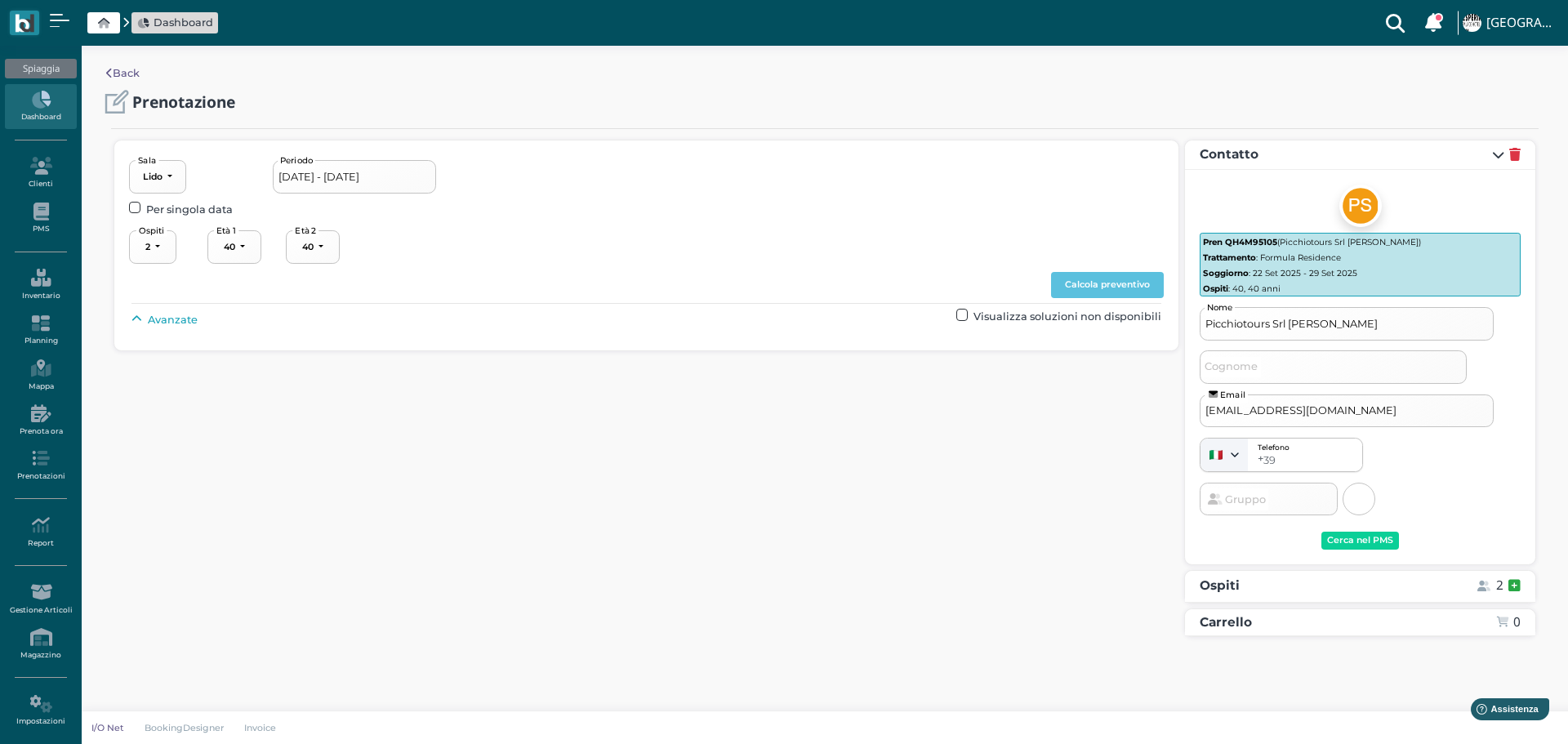
click at [141, 321] on icon at bounding box center [137, 319] width 10 height 10
click at [695, 351] on div "----------------------" at bounding box center [695, 356] width 71 height 11
click at [693, 452] on span "3° fila" at bounding box center [684, 458] width 28 height 16
select select "239"
click at [1125, 276] on button "Calcola preventivo" at bounding box center [1107, 285] width 113 height 26
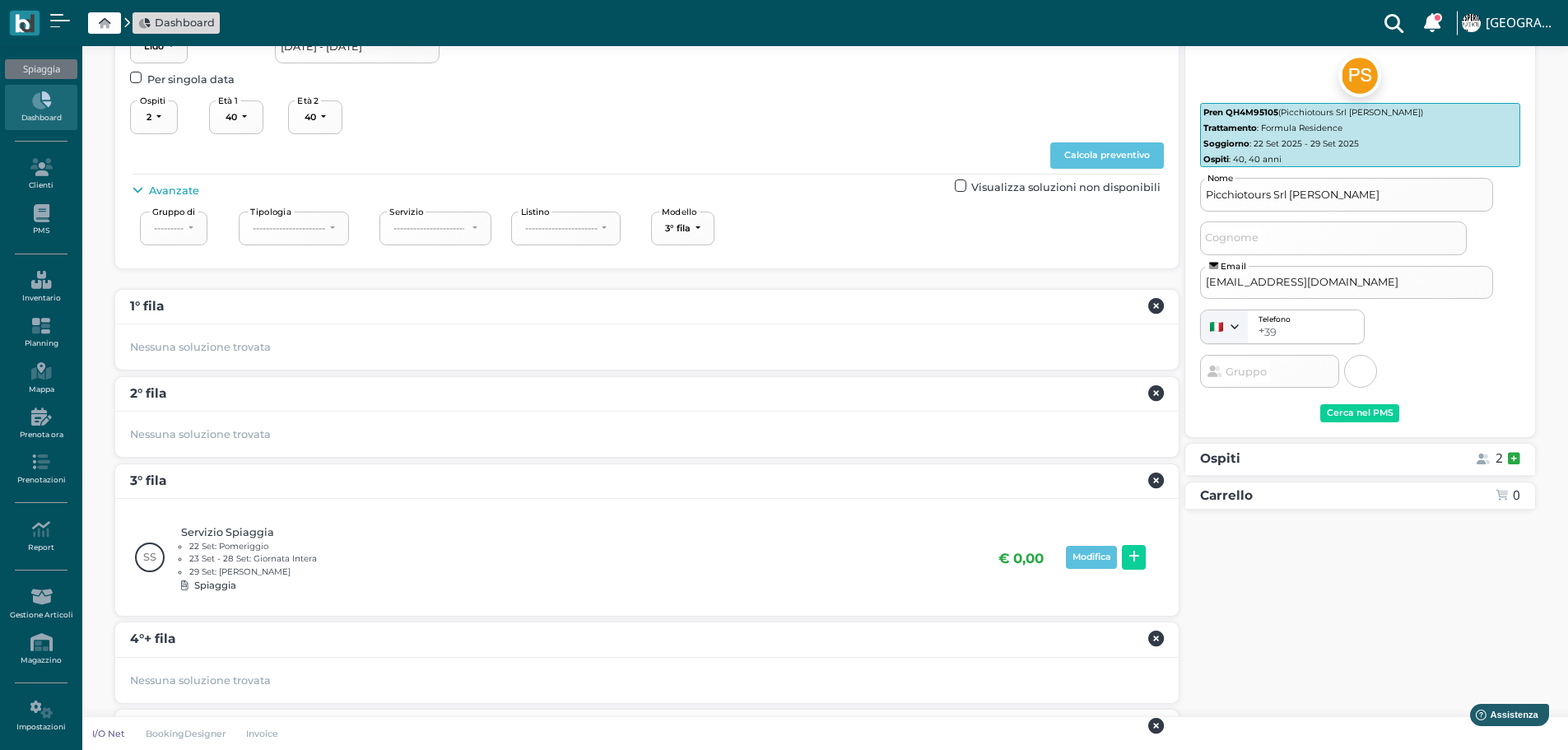
scroll to position [220, 0]
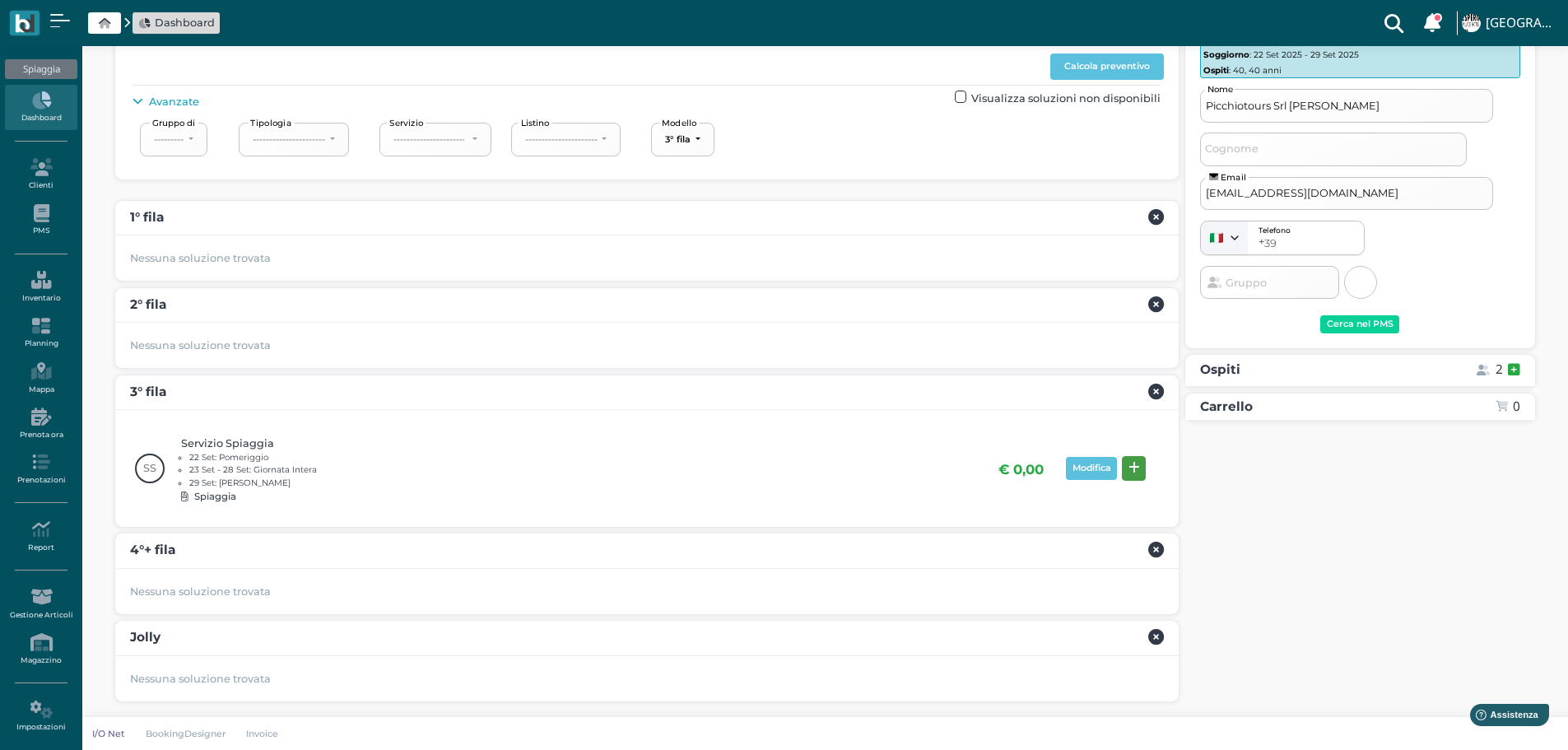
click at [1138, 467] on icon at bounding box center [1134, 468] width 11 height 12
click at [1498, 591] on button "Prenota" at bounding box center [1487, 585] width 66 height 26
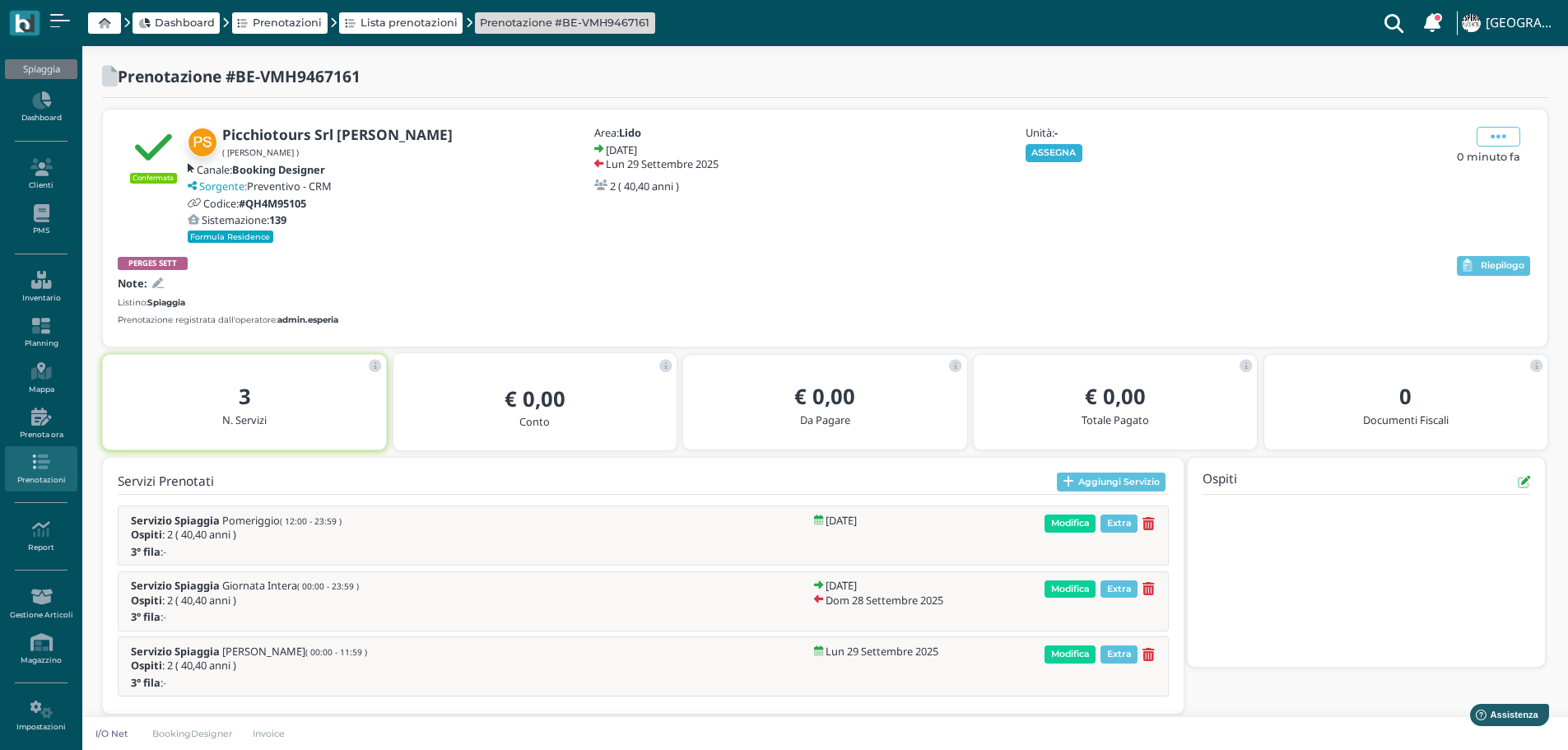
click at [1053, 155] on button "ASSEGNA" at bounding box center [1053, 153] width 56 height 18
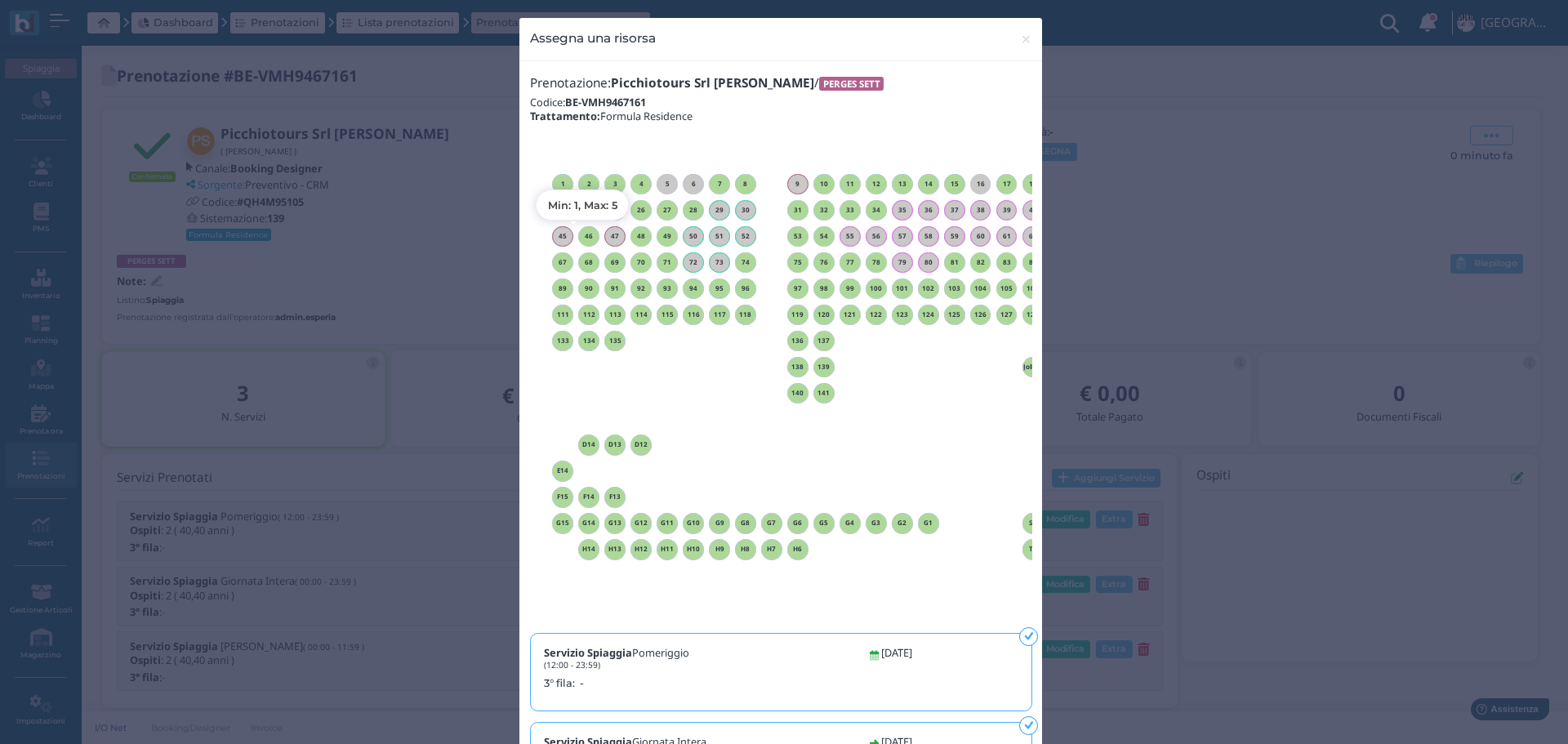
click at [585, 236] on h6 "46" at bounding box center [589, 236] width 22 height 8
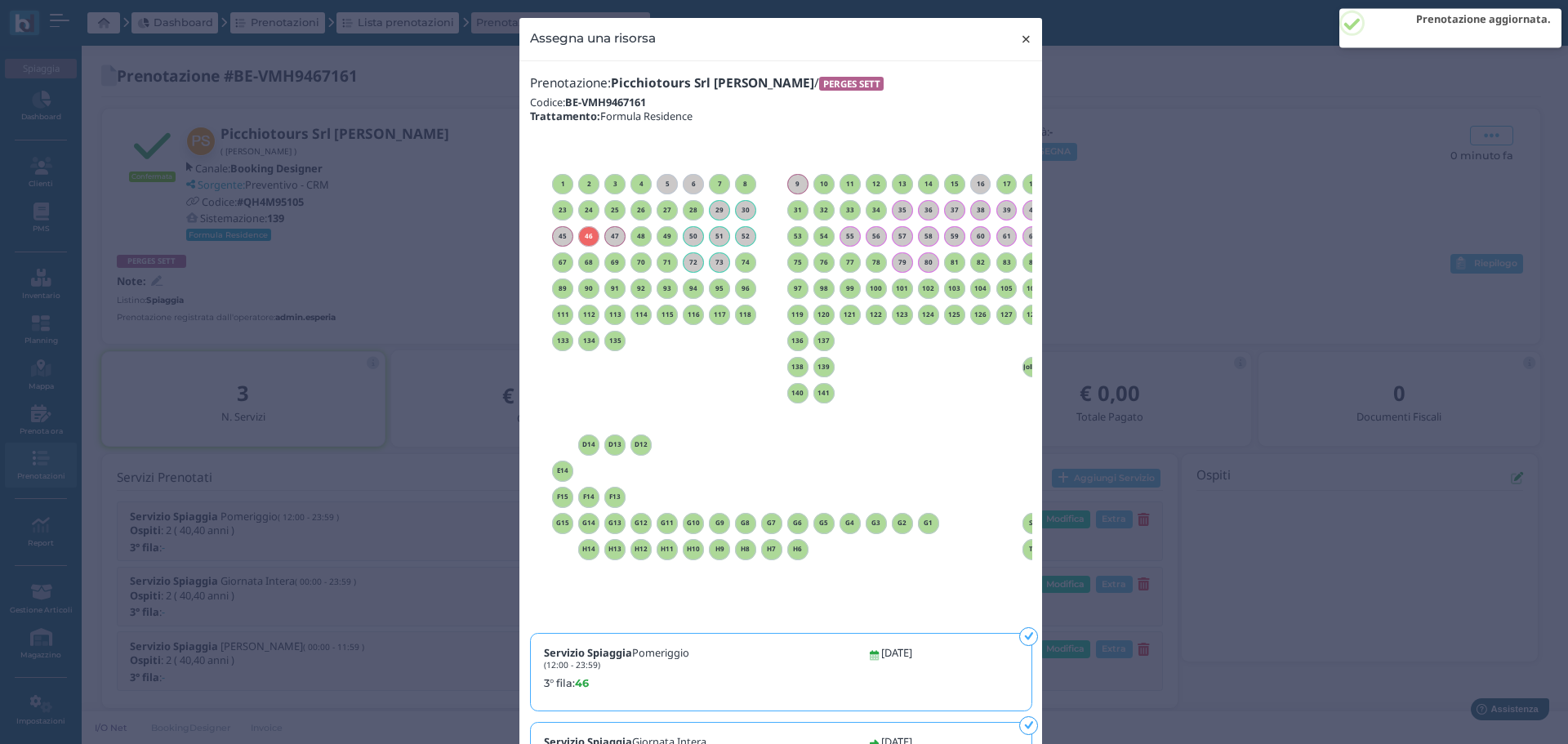
click at [1025, 35] on span "×" at bounding box center [1026, 39] width 12 height 22
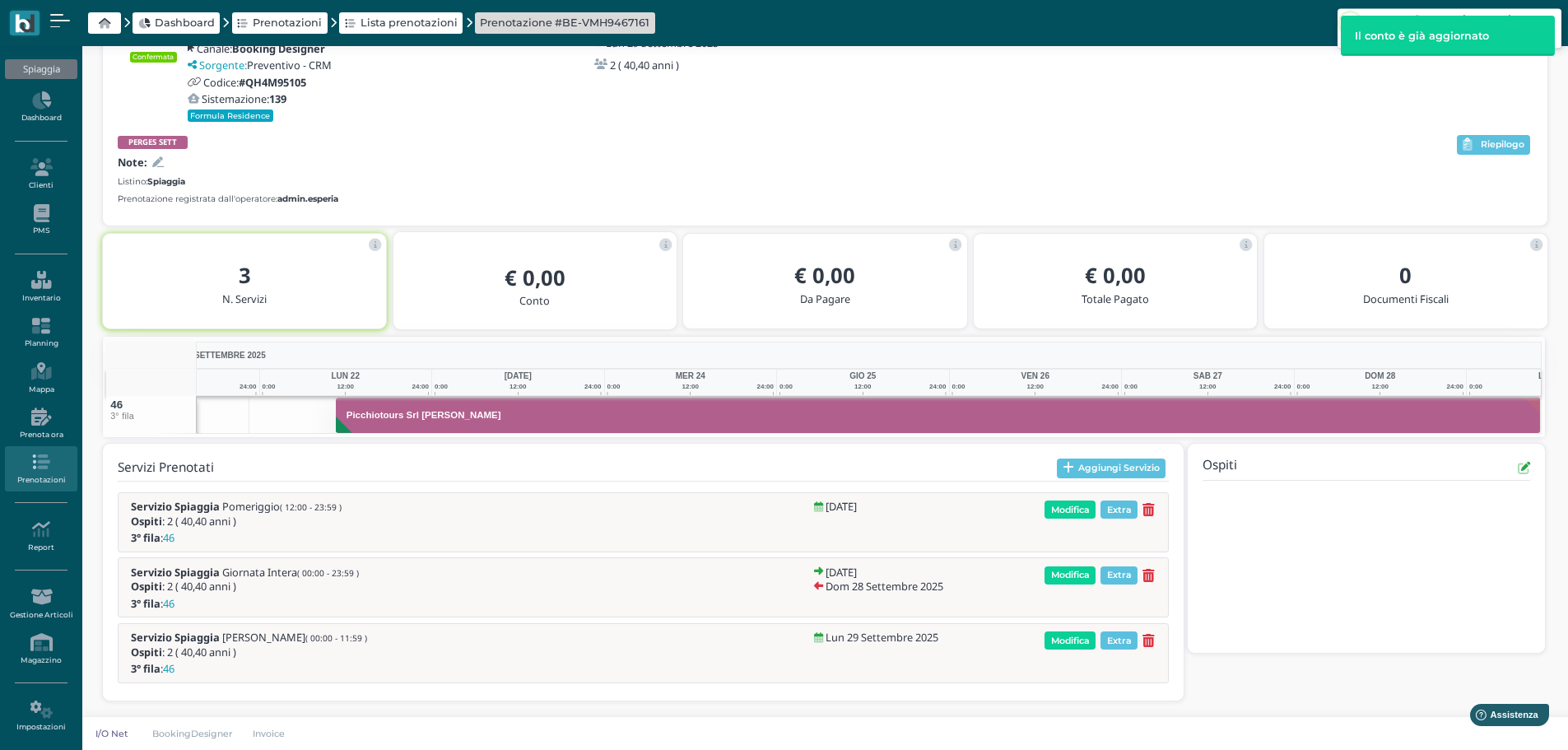
scroll to position [0, 120]
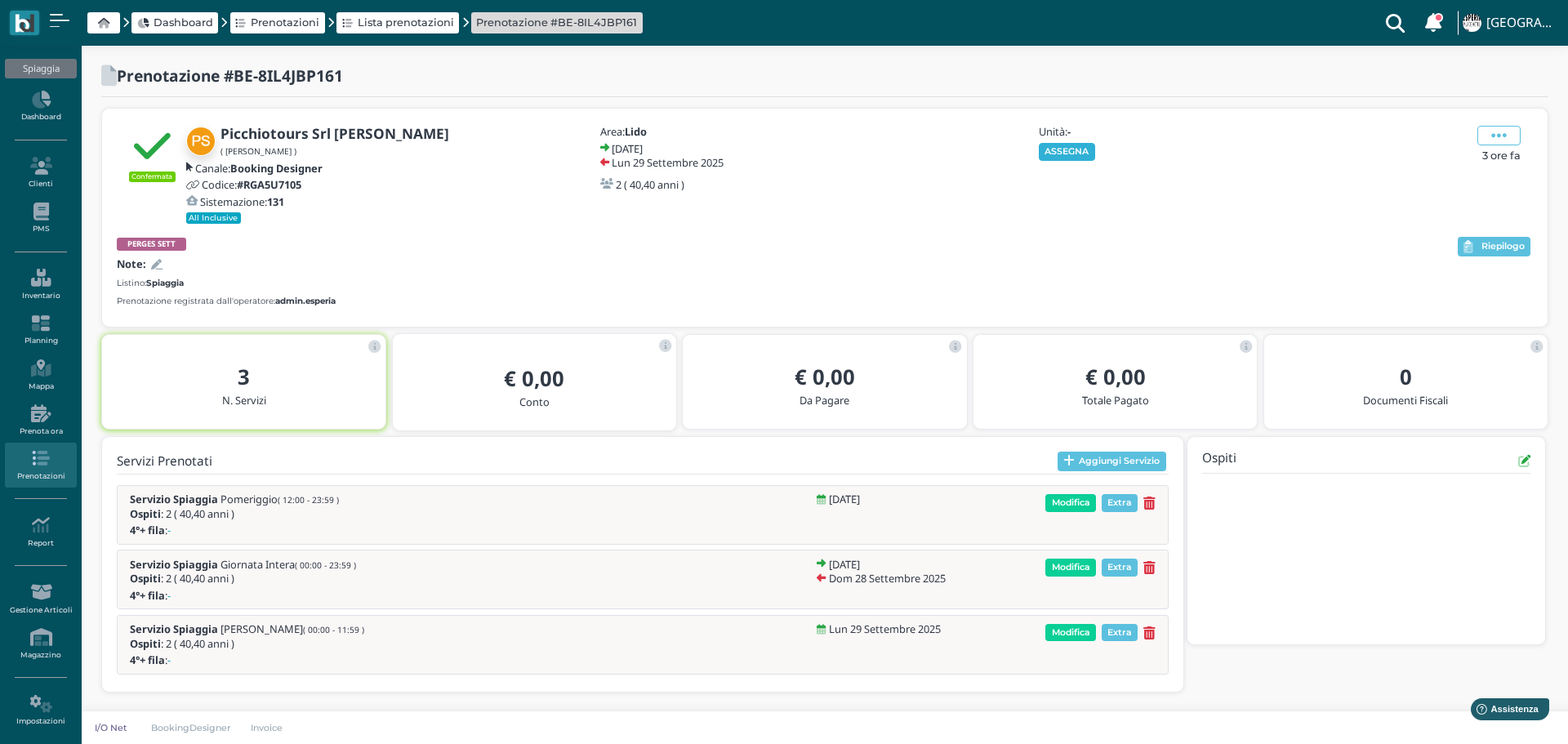
click at [1072, 158] on button "ASSEGNA" at bounding box center [1067, 152] width 56 height 18
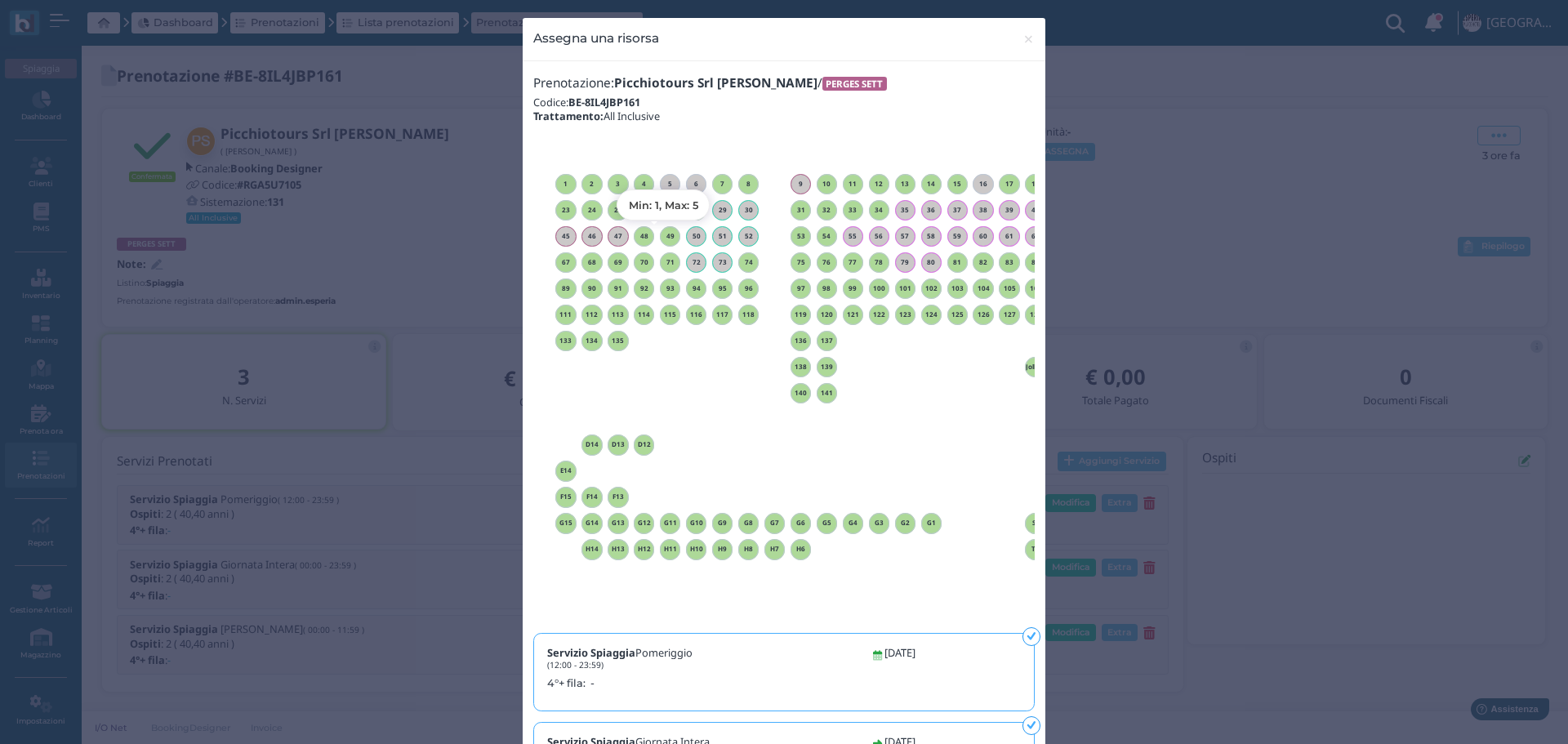
click at [663, 237] on h6 "49" at bounding box center [670, 236] width 22 height 8
click at [1026, 36] on span "×" at bounding box center [1029, 39] width 12 height 22
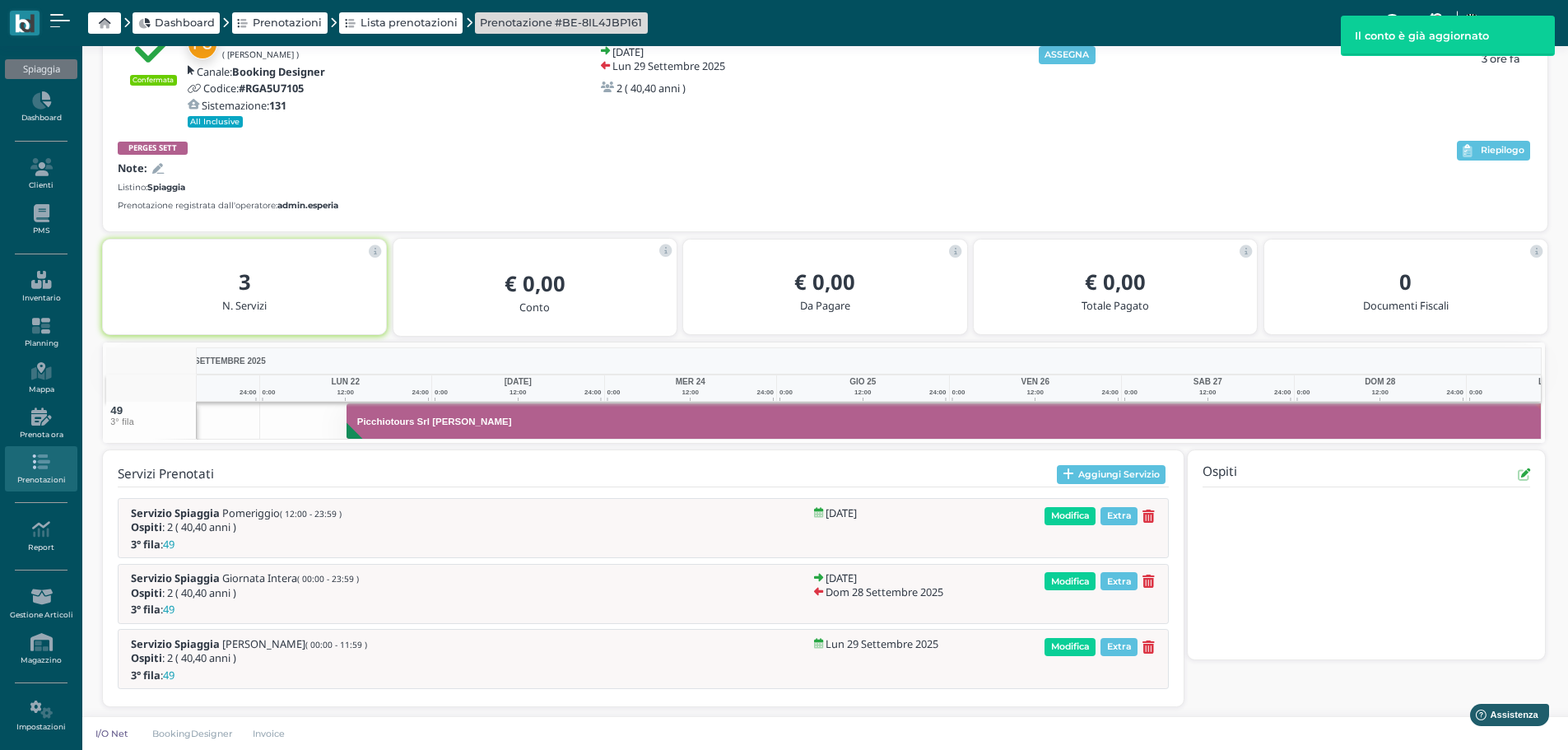
scroll to position [0, 120]
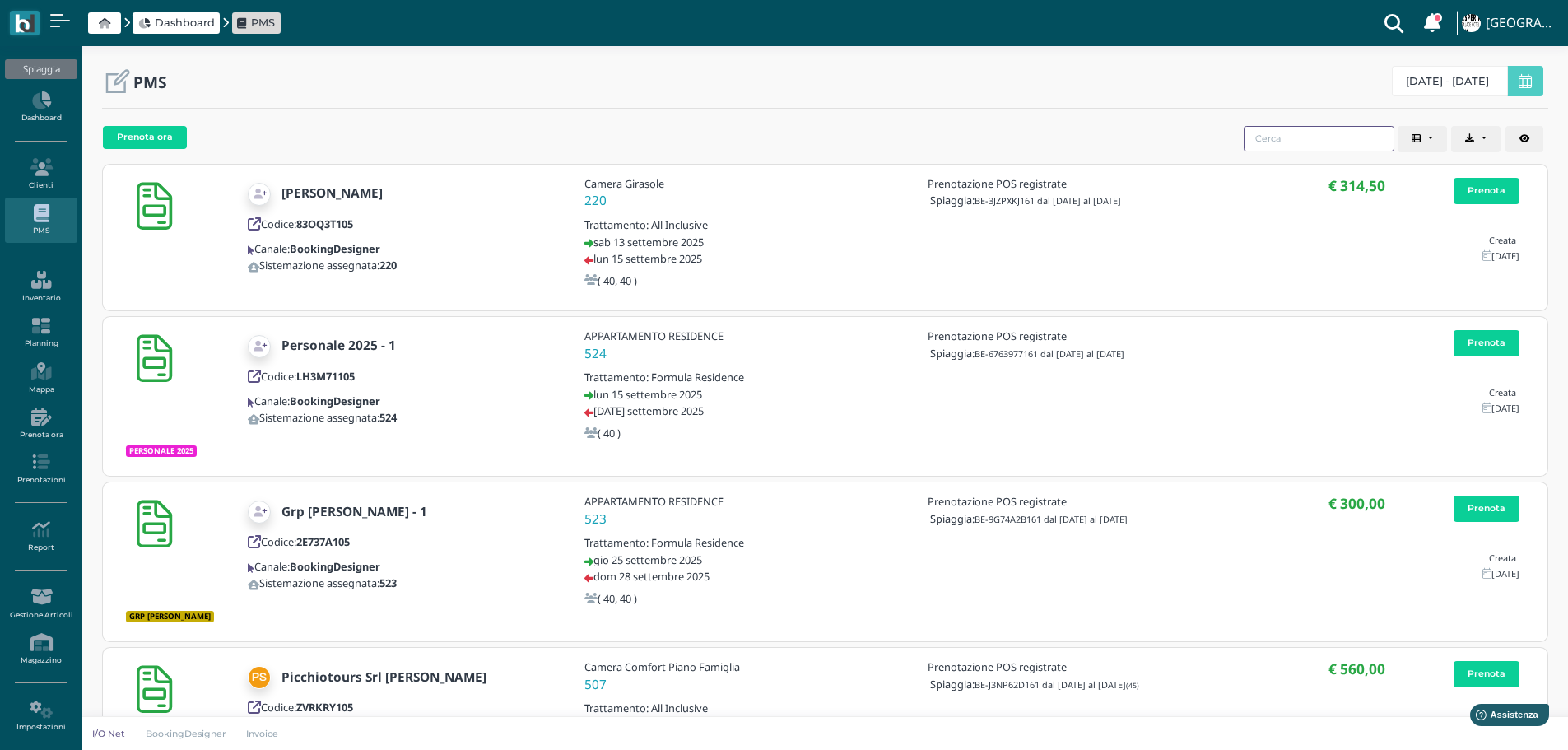
click at [1304, 128] on input "search" at bounding box center [1319, 138] width 151 height 25
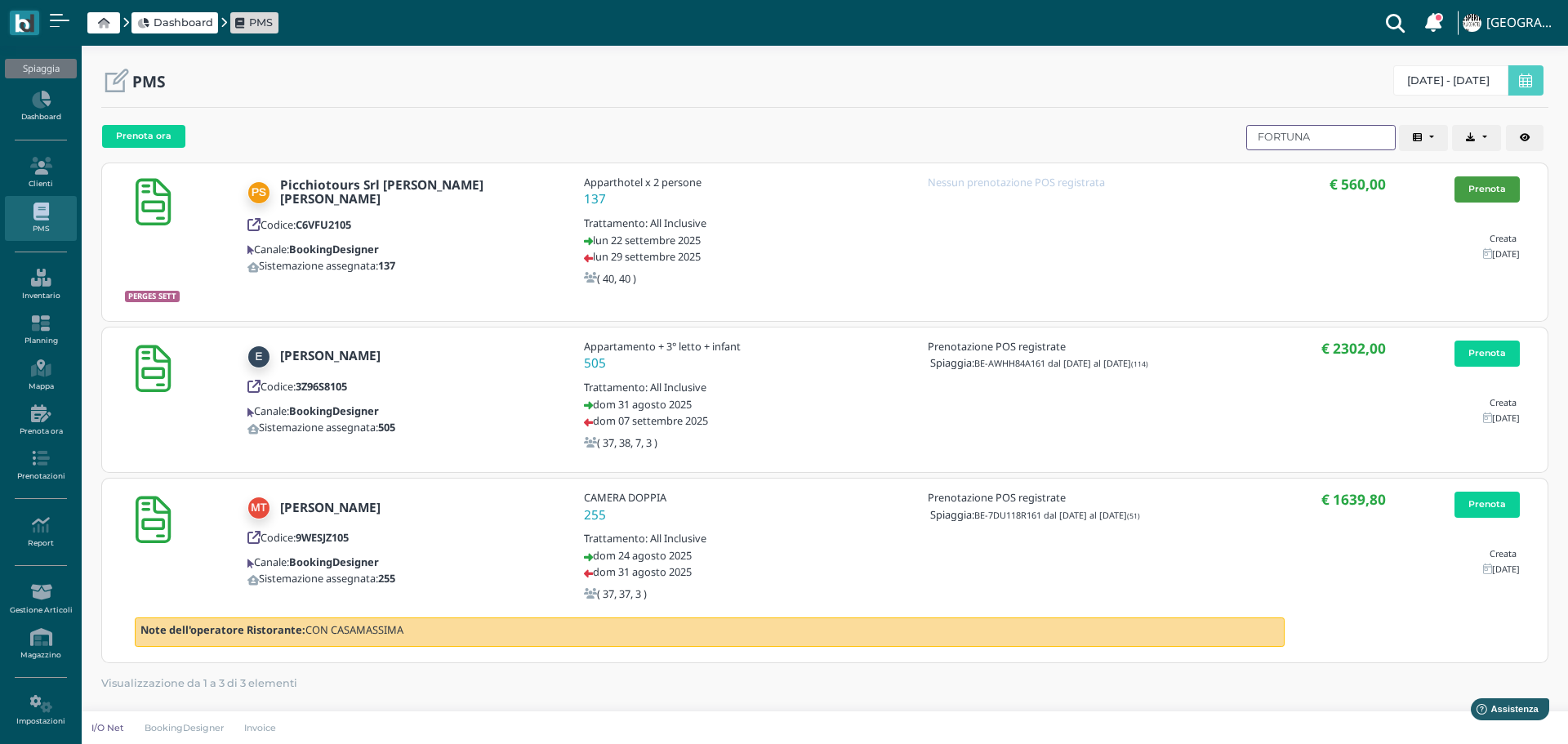
type input "FORTUNA"
click at [1489, 193] on link "Prenota" at bounding box center [1487, 189] width 65 height 26
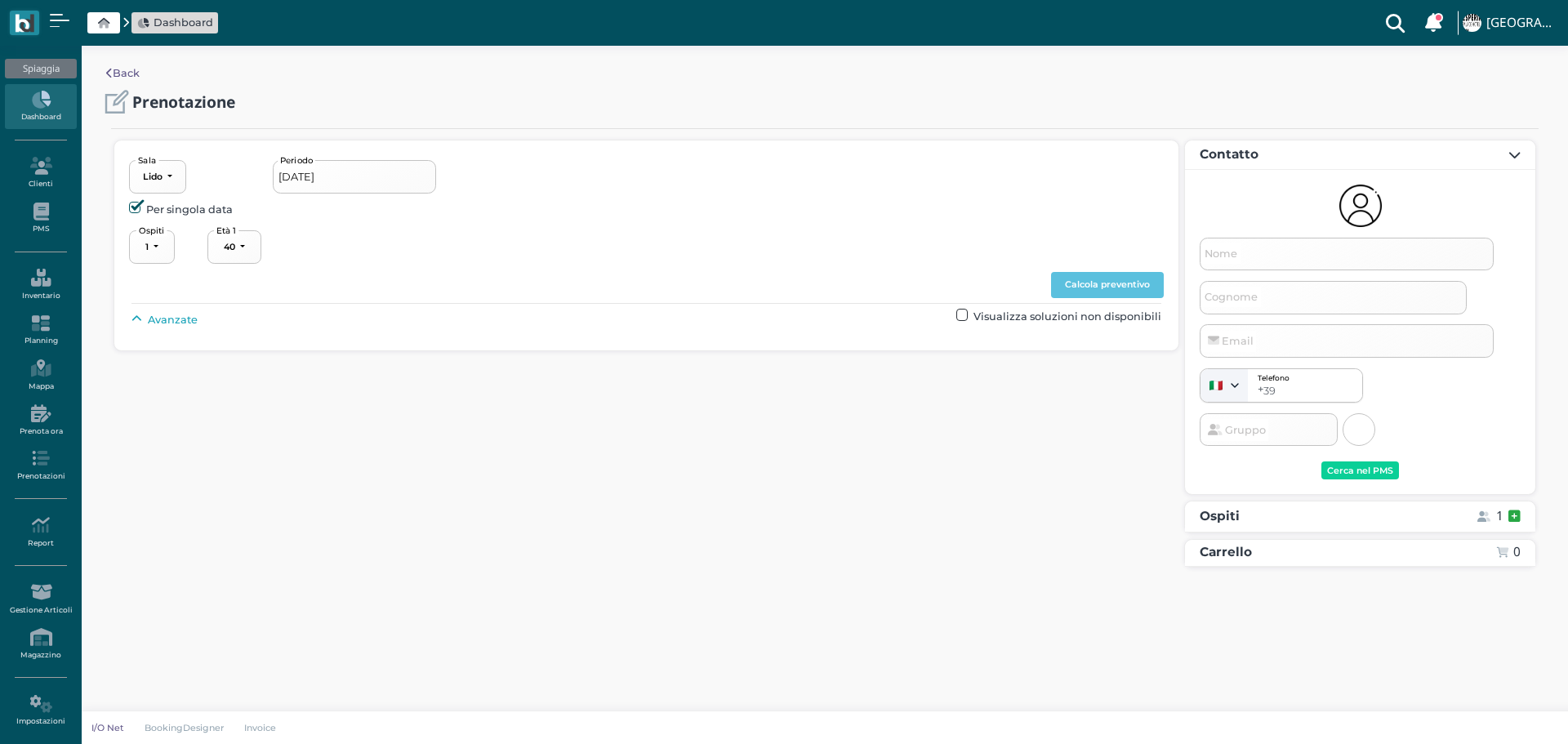
select select "40"
type input "[DATE] - [DATE]"
select select "2"
type input "Picchiotours Srl [PERSON_NAME] [PERSON_NAME]"
type input "info@picchiotours.it"
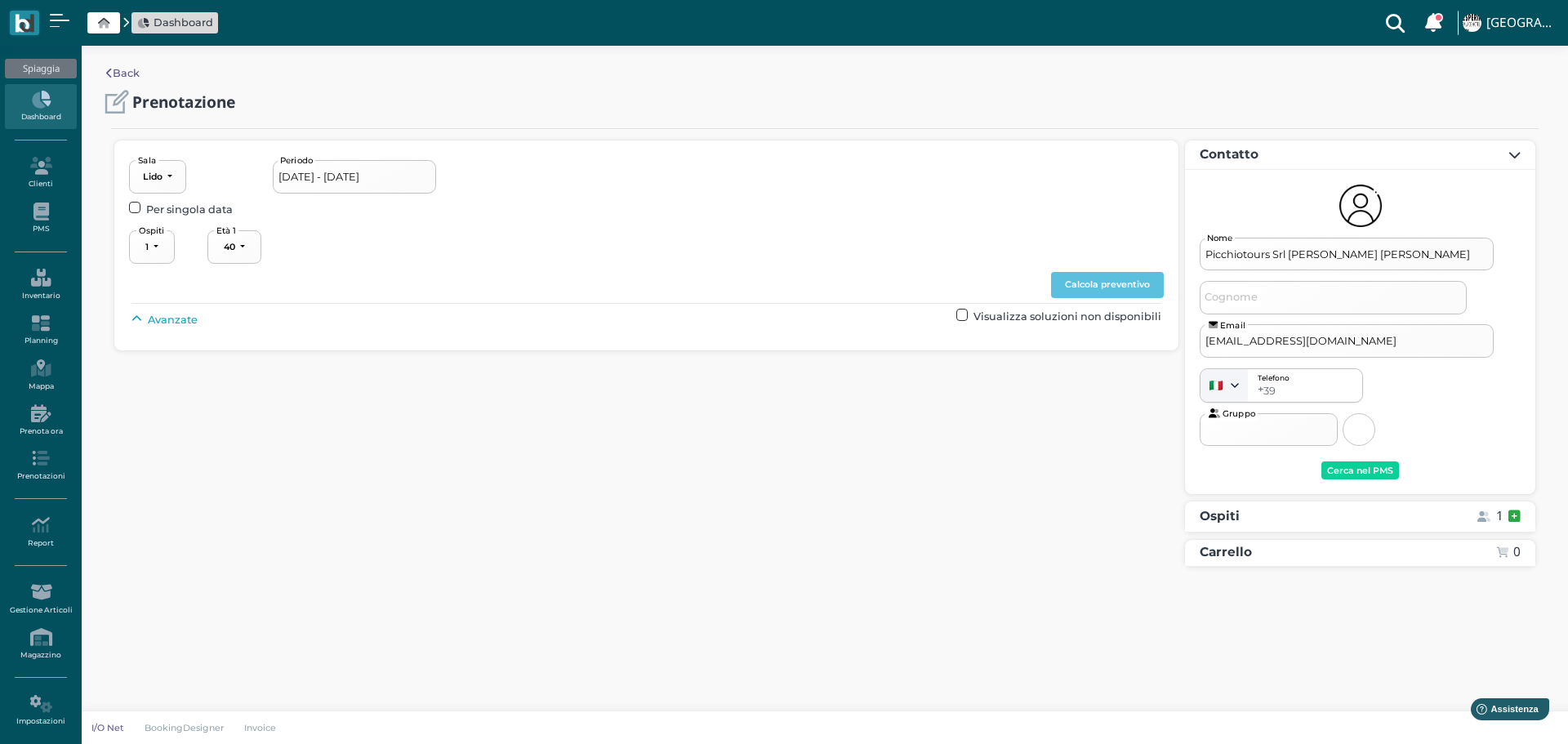
select select "40"
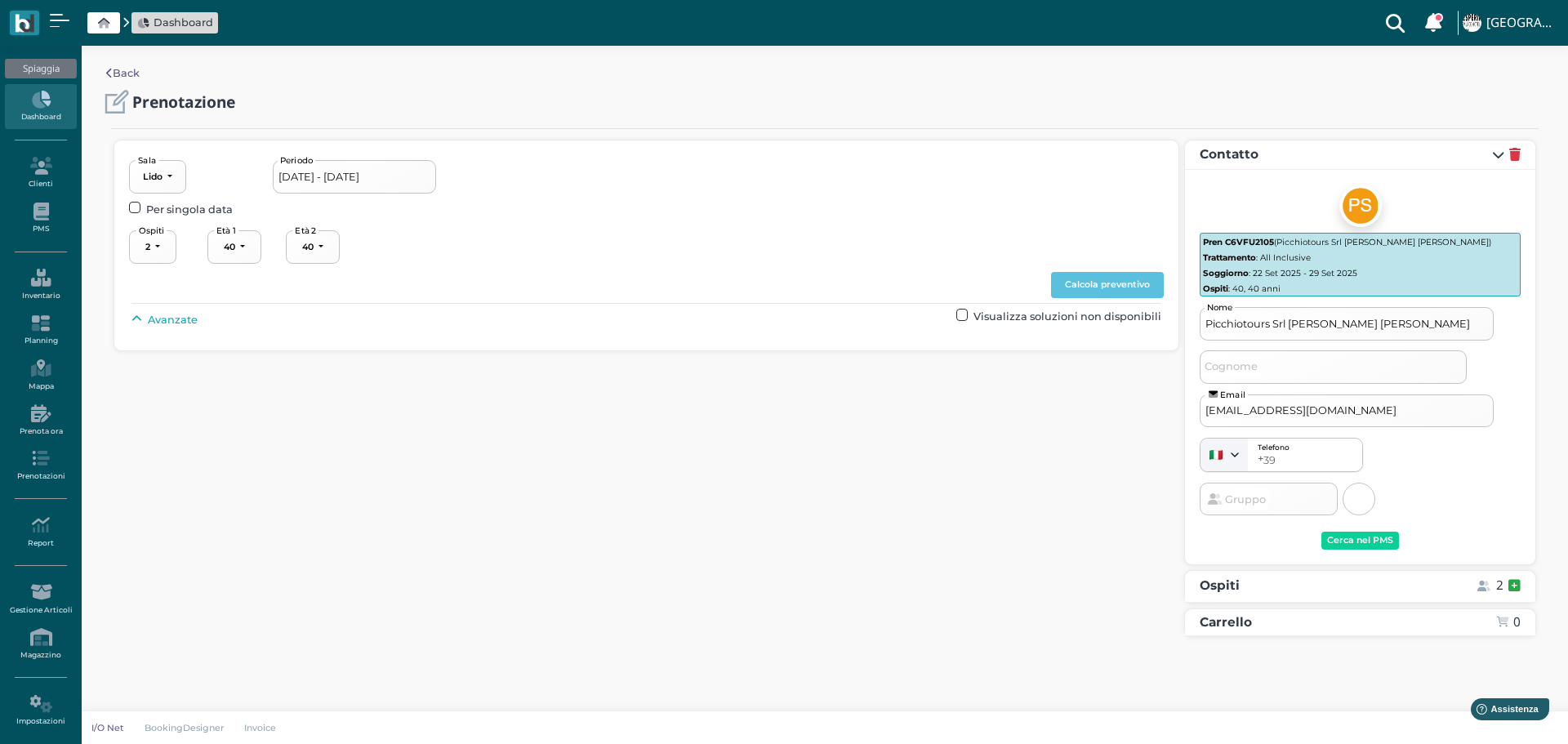
click at [172, 321] on span "Avanzate" at bounding box center [173, 319] width 50 height 16
click at [749, 351] on button "----------------------" at bounding box center [700, 357] width 109 height 34
click at [708, 457] on link "3° fila" at bounding box center [715, 458] width 121 height 22
select select "239"
click at [1142, 289] on button "Calcola preventivo" at bounding box center [1107, 285] width 113 height 26
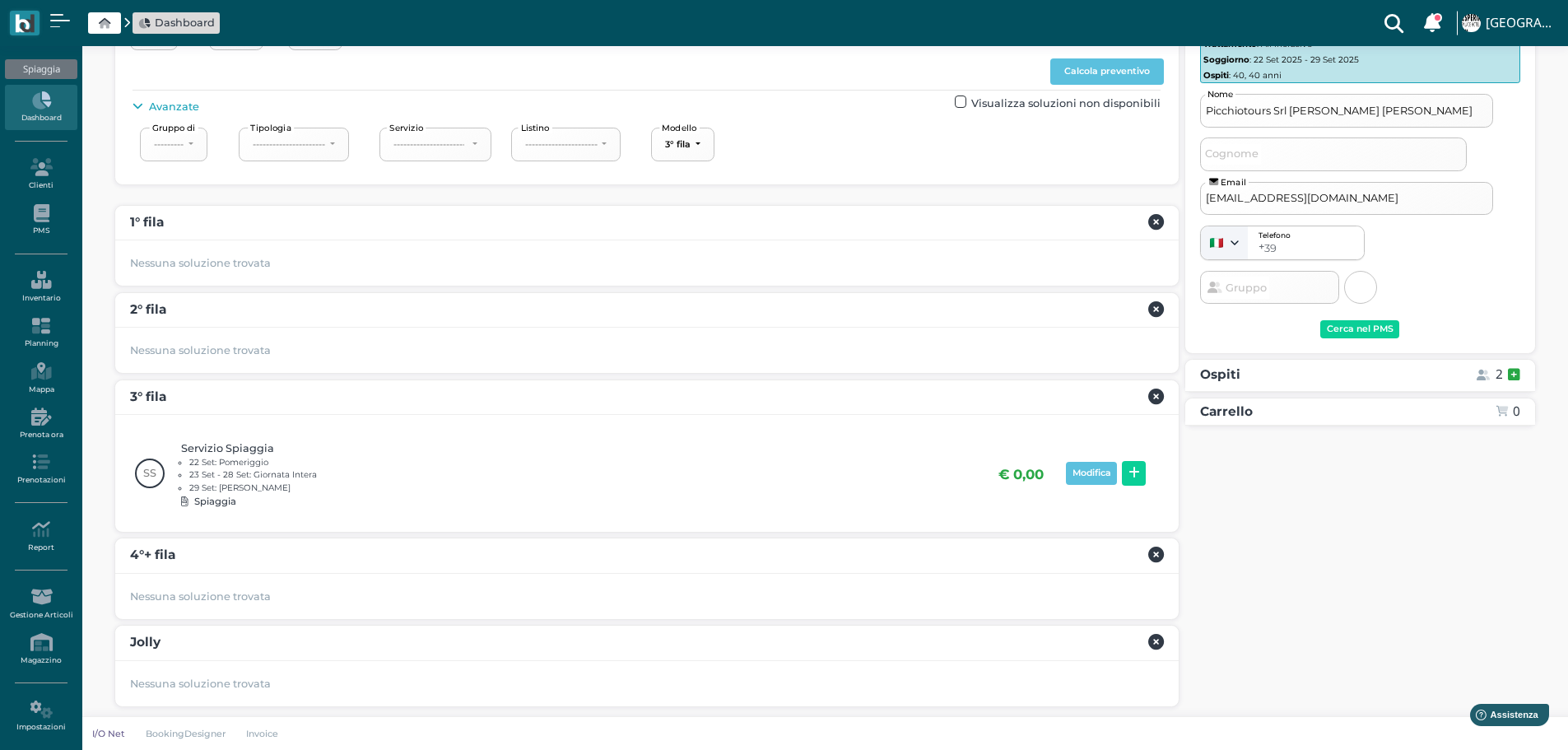
scroll to position [220, 0]
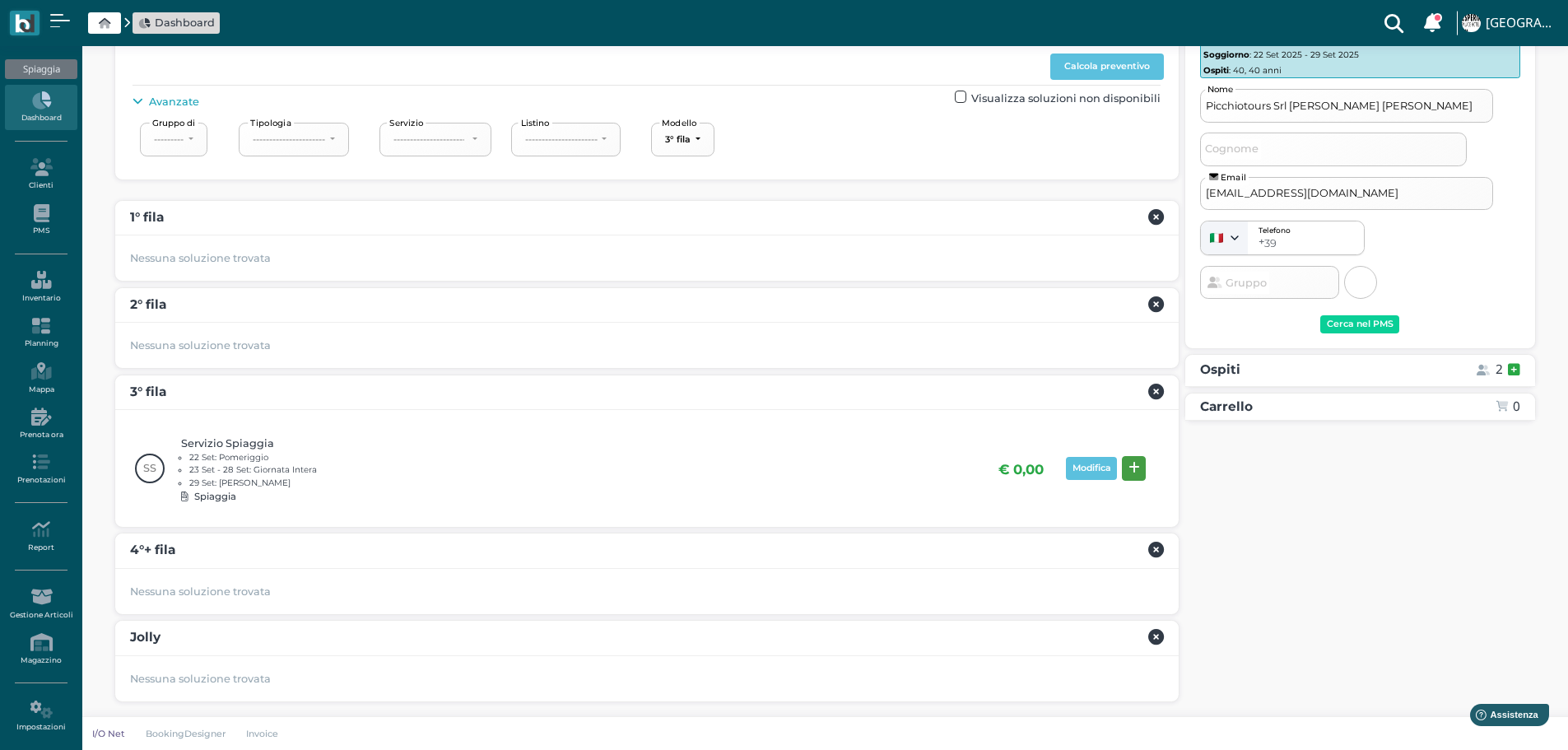
click at [1139, 459] on button at bounding box center [1134, 469] width 24 height 24
click at [1501, 580] on div "Prenota" at bounding box center [1487, 585] width 38 height 11
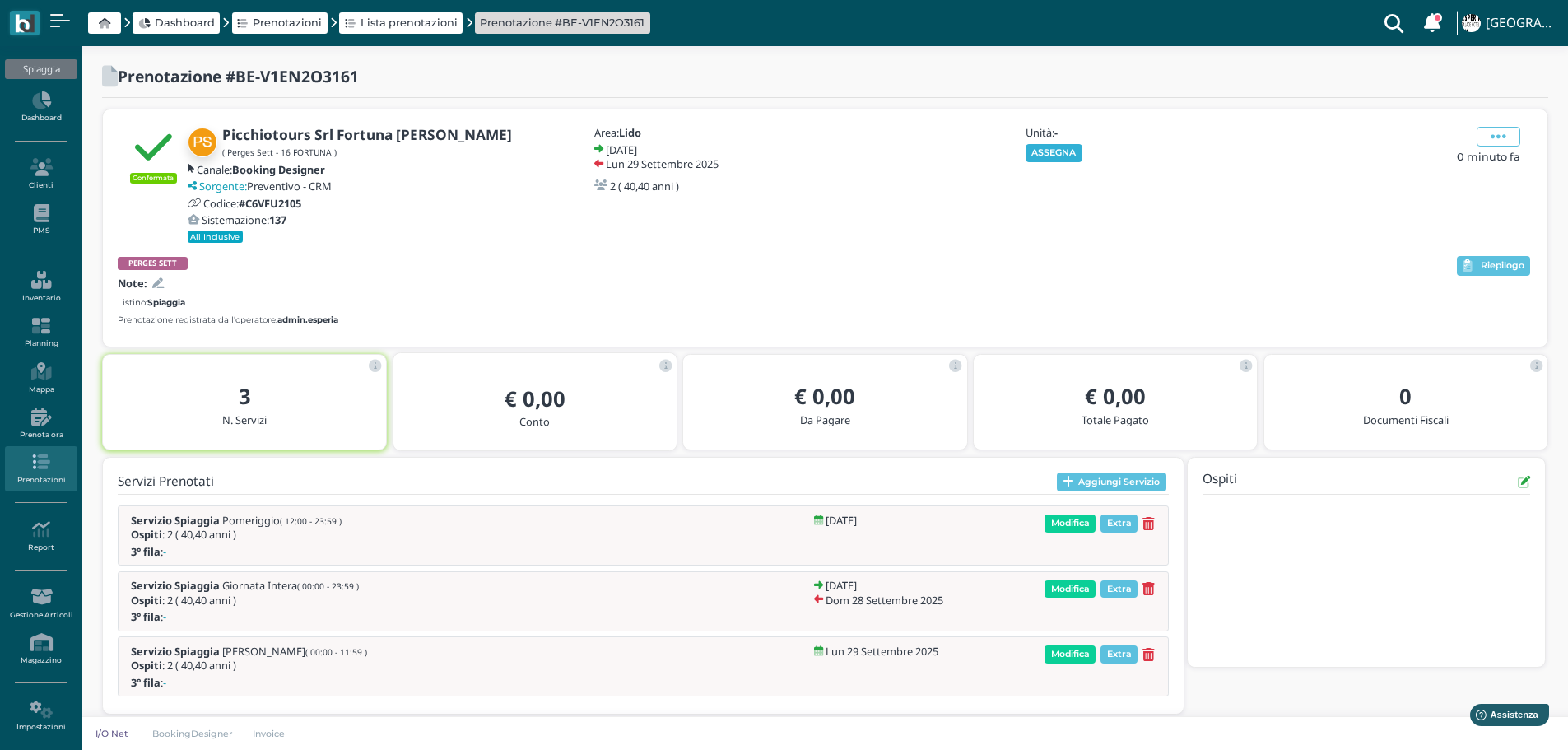
click at [1060, 148] on button "ASSEGNA" at bounding box center [1053, 153] width 56 height 18
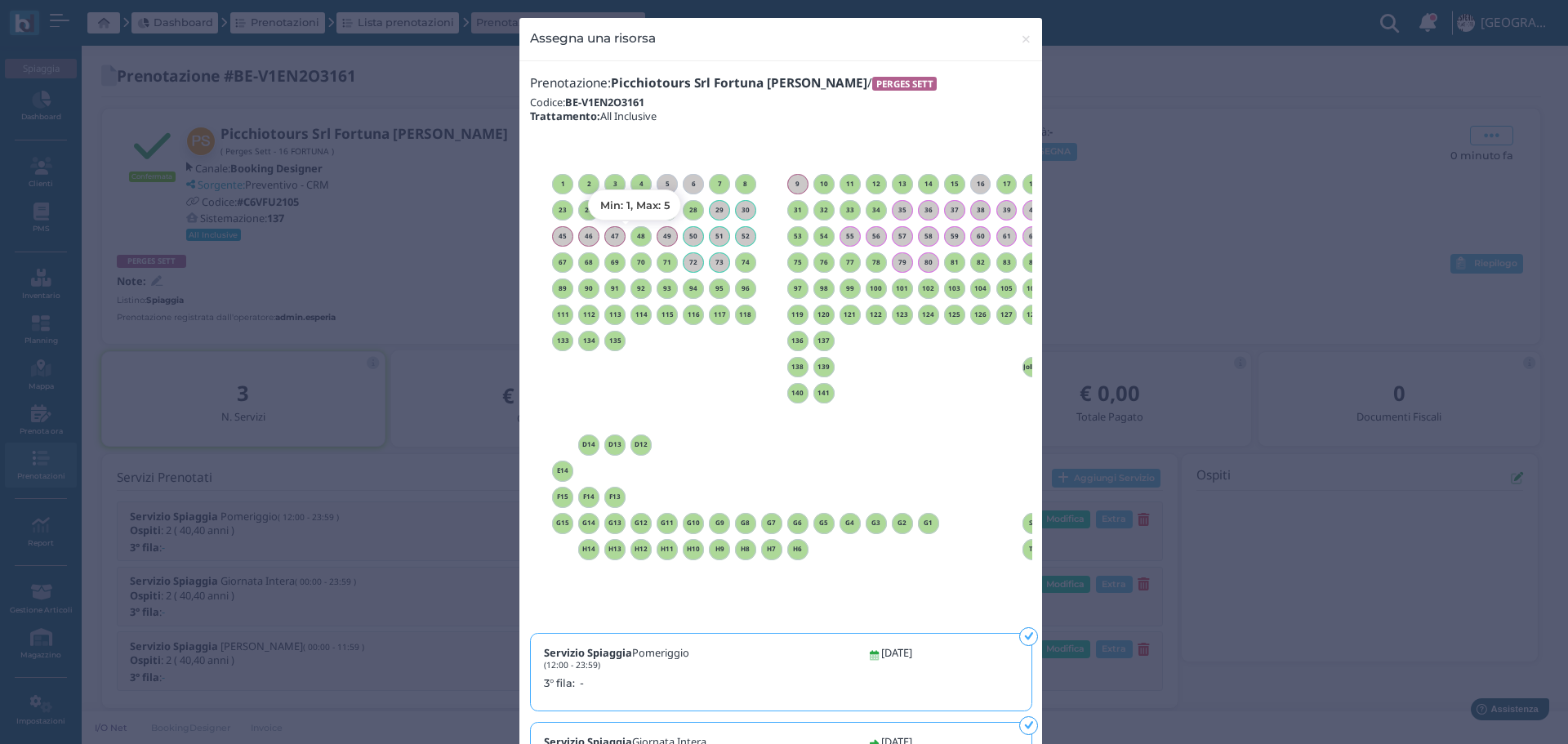
click at [631, 232] on h6 "48" at bounding box center [641, 236] width 22 height 8
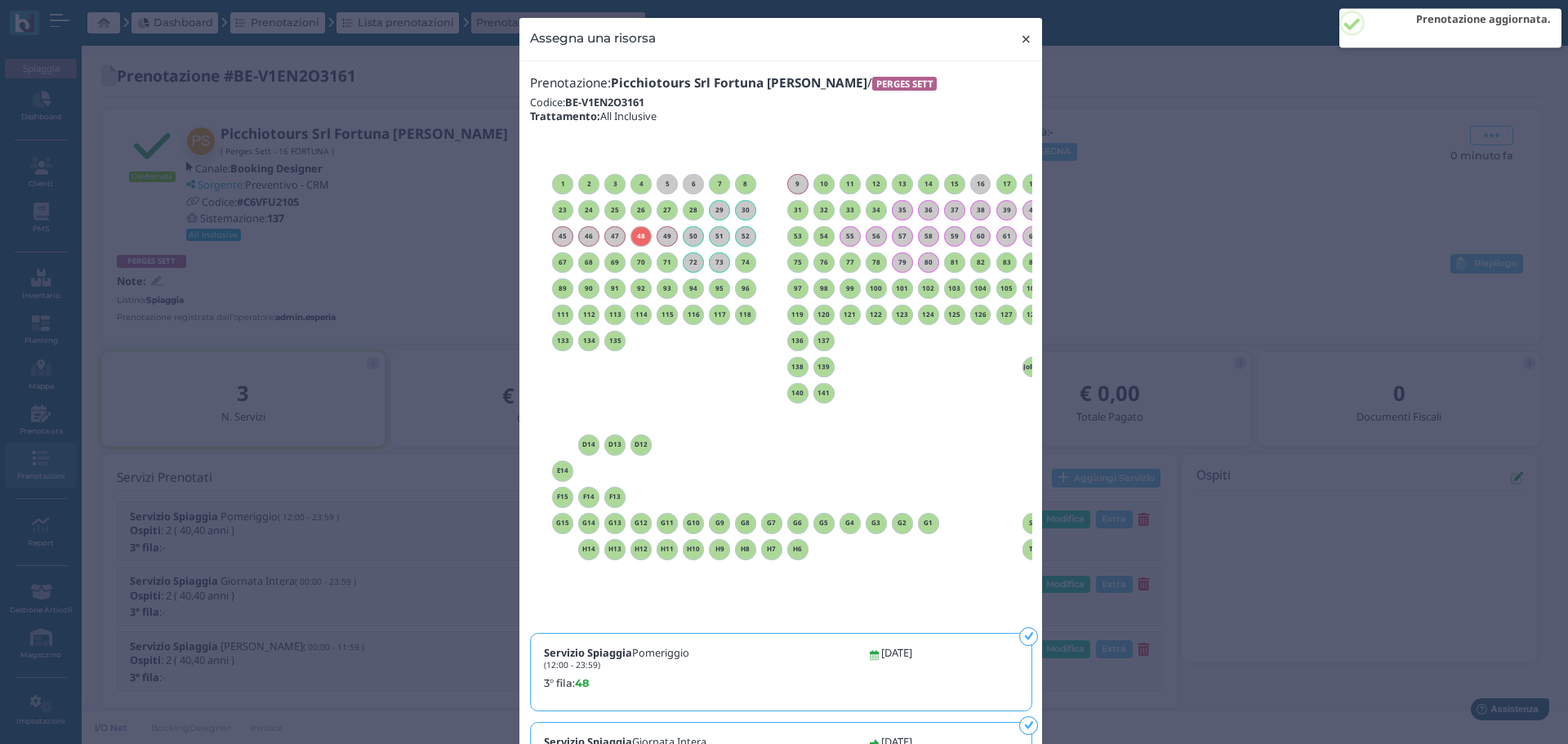
drag, startPoint x: 1019, startPoint y: 37, endPoint x: 1049, endPoint y: 7, distance: 42.4
click at [1020, 36] on span "×" at bounding box center [1026, 39] width 12 height 22
